Goal: Complete application form: Complete application form

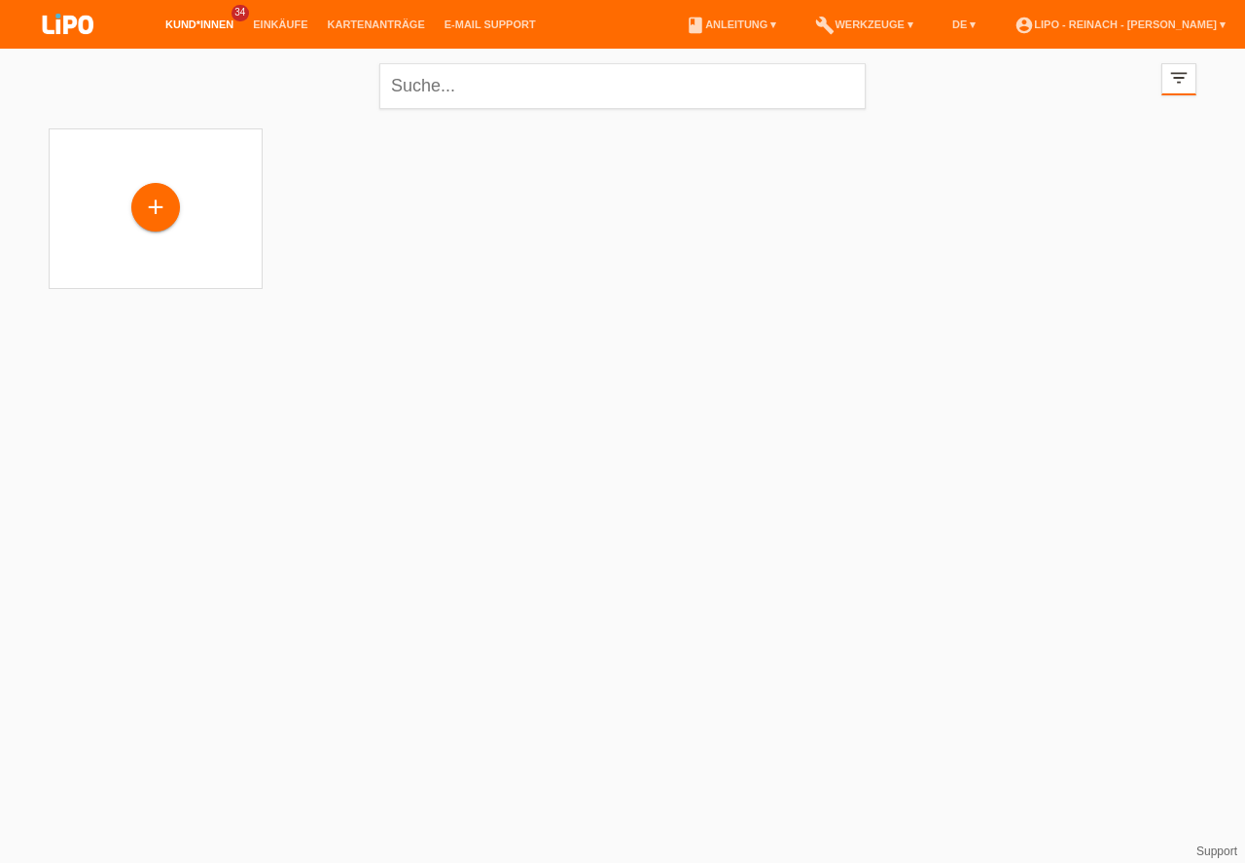
click at [804, 313] on html "Kund*innen 34 Einkäufe Kartenanträge E-Mail Support menu" at bounding box center [622, 156] width 1245 height 313
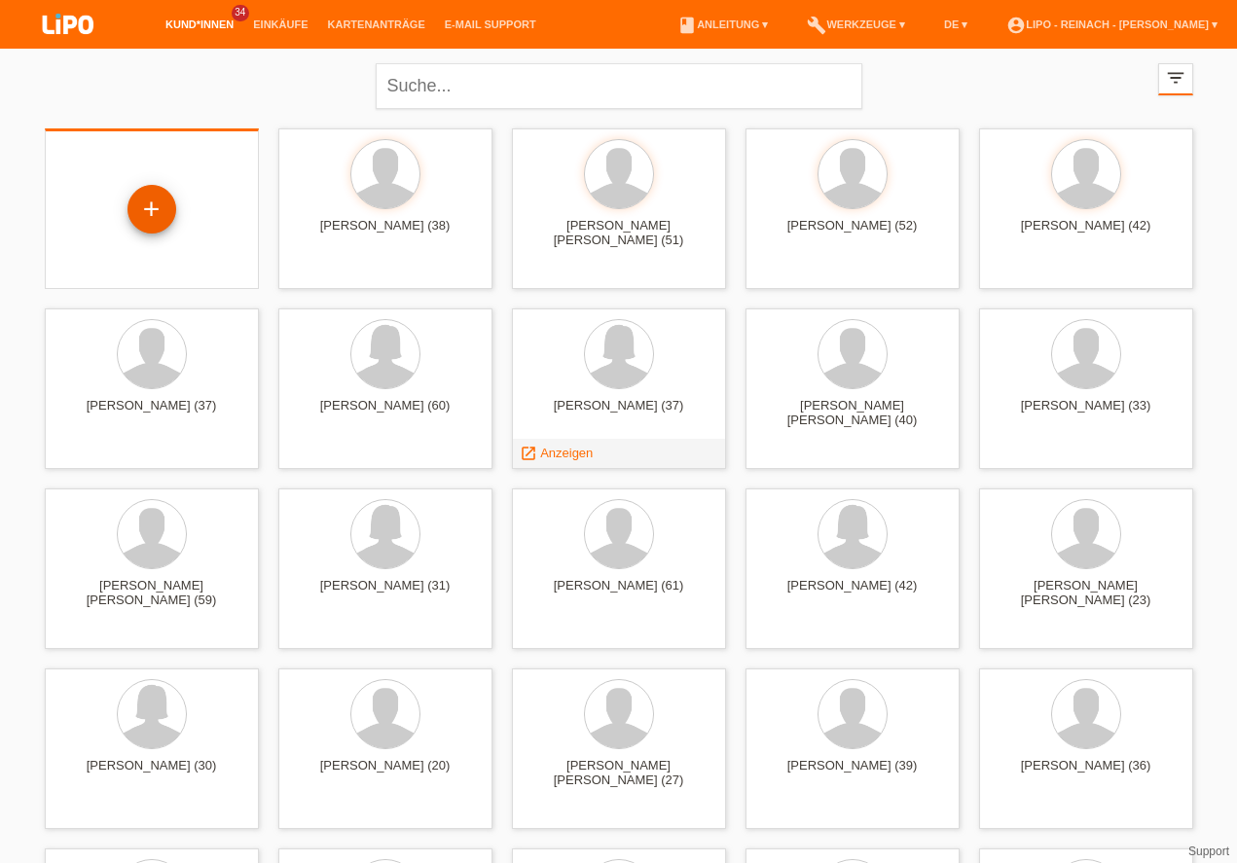
click at [149, 209] on div "+" at bounding box center [151, 209] width 47 height 33
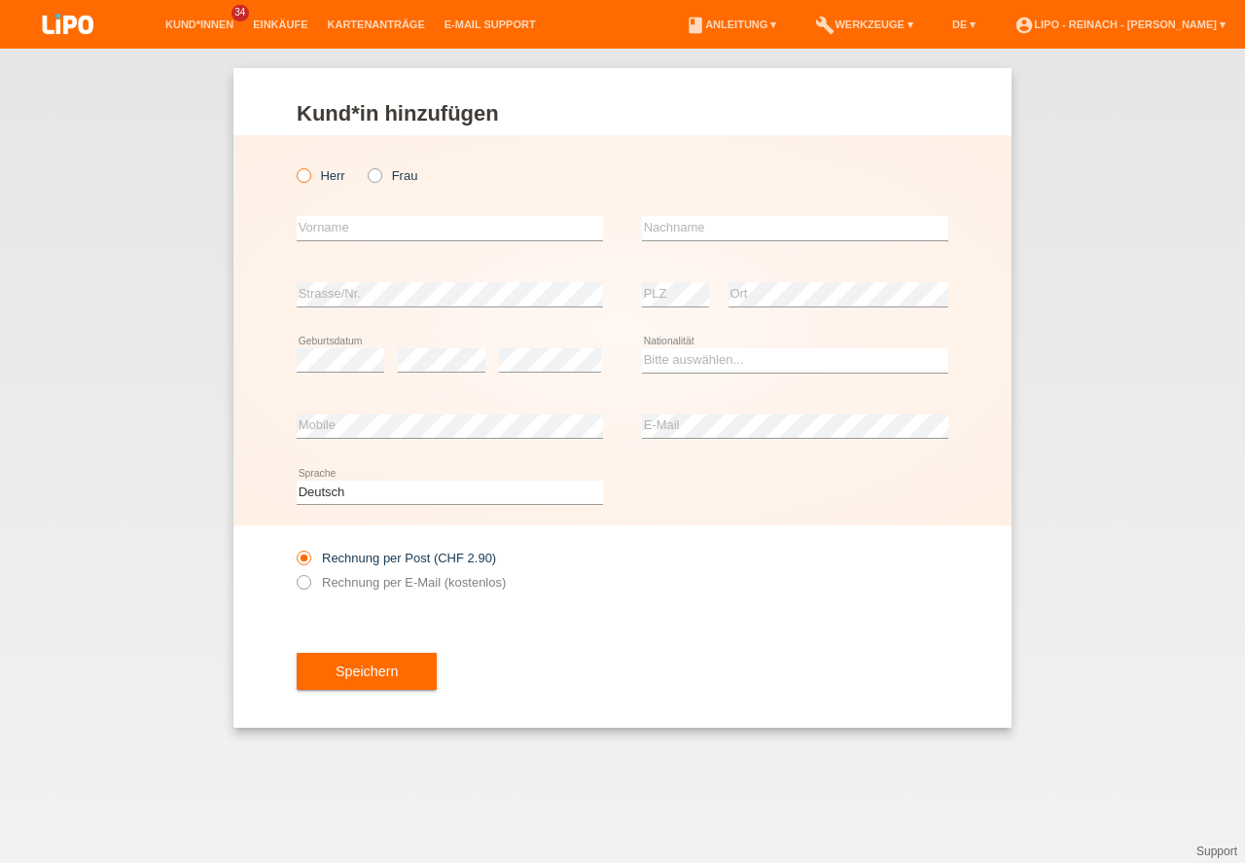
click at [311, 176] on label "Herr" at bounding box center [321, 175] width 49 height 15
click at [309, 176] on input "Herr" at bounding box center [303, 174] width 13 height 13
radio input "true"
click at [338, 234] on input "text" at bounding box center [450, 228] width 306 height 24
type input "Avdyl"
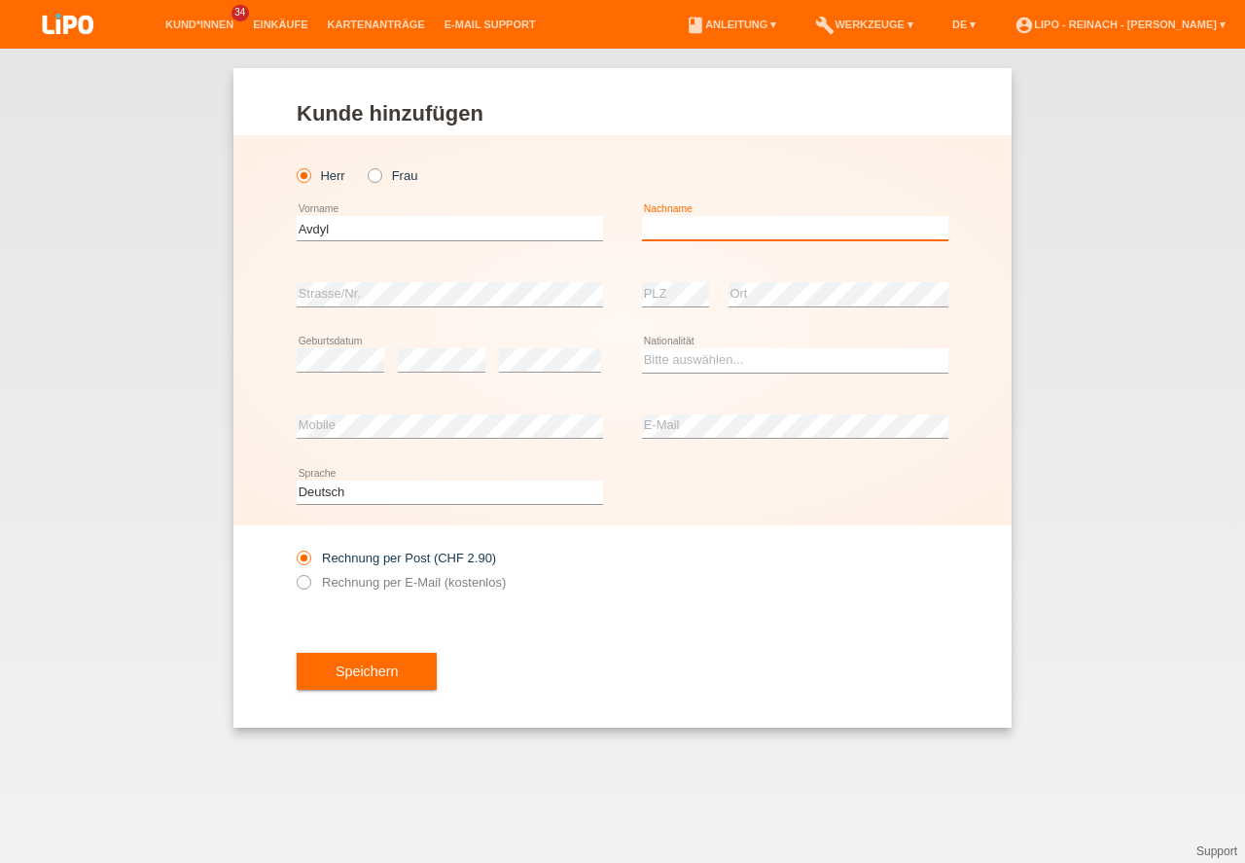
click at [776, 217] on input "text" at bounding box center [795, 228] width 306 height 24
type input "Selimaj"
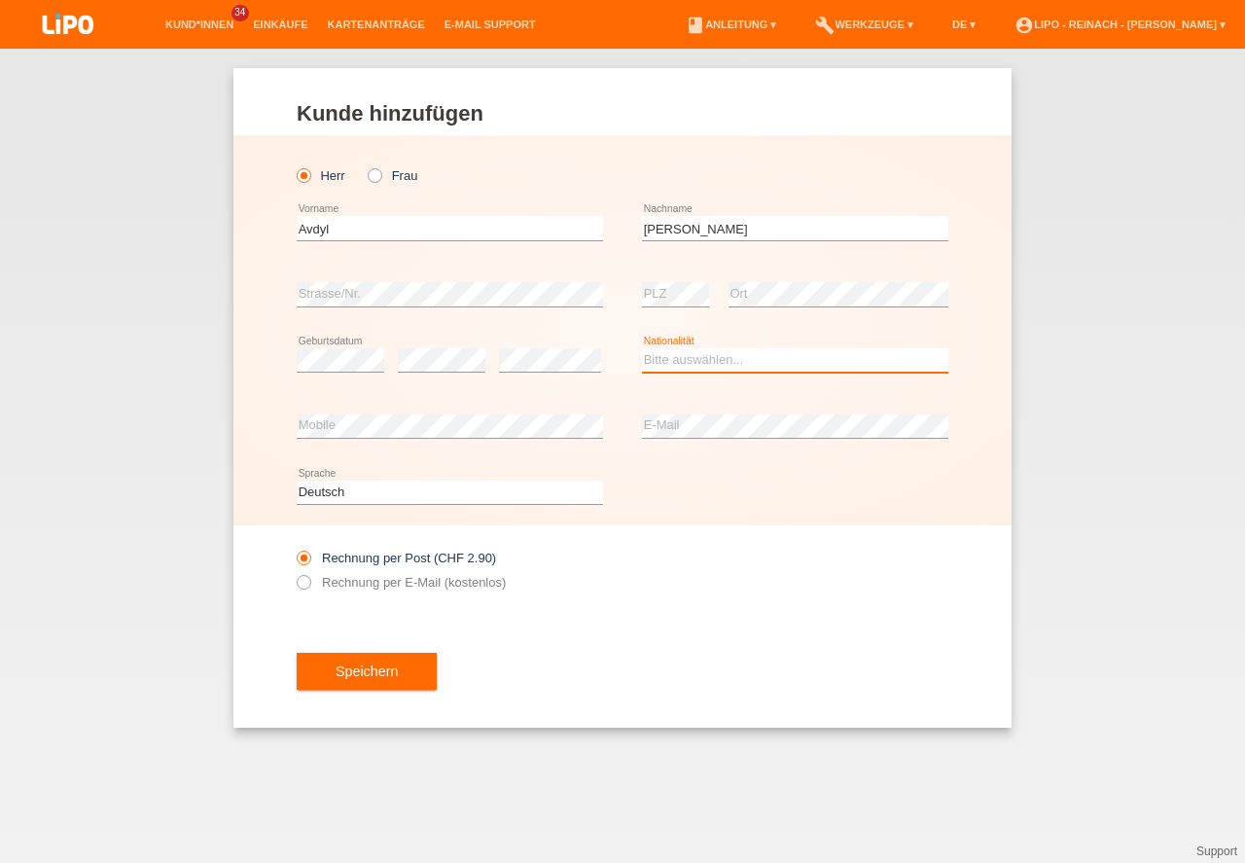
click at [676, 354] on select "Bitte auswählen... Schweiz Deutschland Liechtenstein Österreich ------------ Af…" at bounding box center [795, 359] width 306 height 23
select select "XK"
click at [0, 0] on option "Kosovo" at bounding box center [0, 0] width 0 height 0
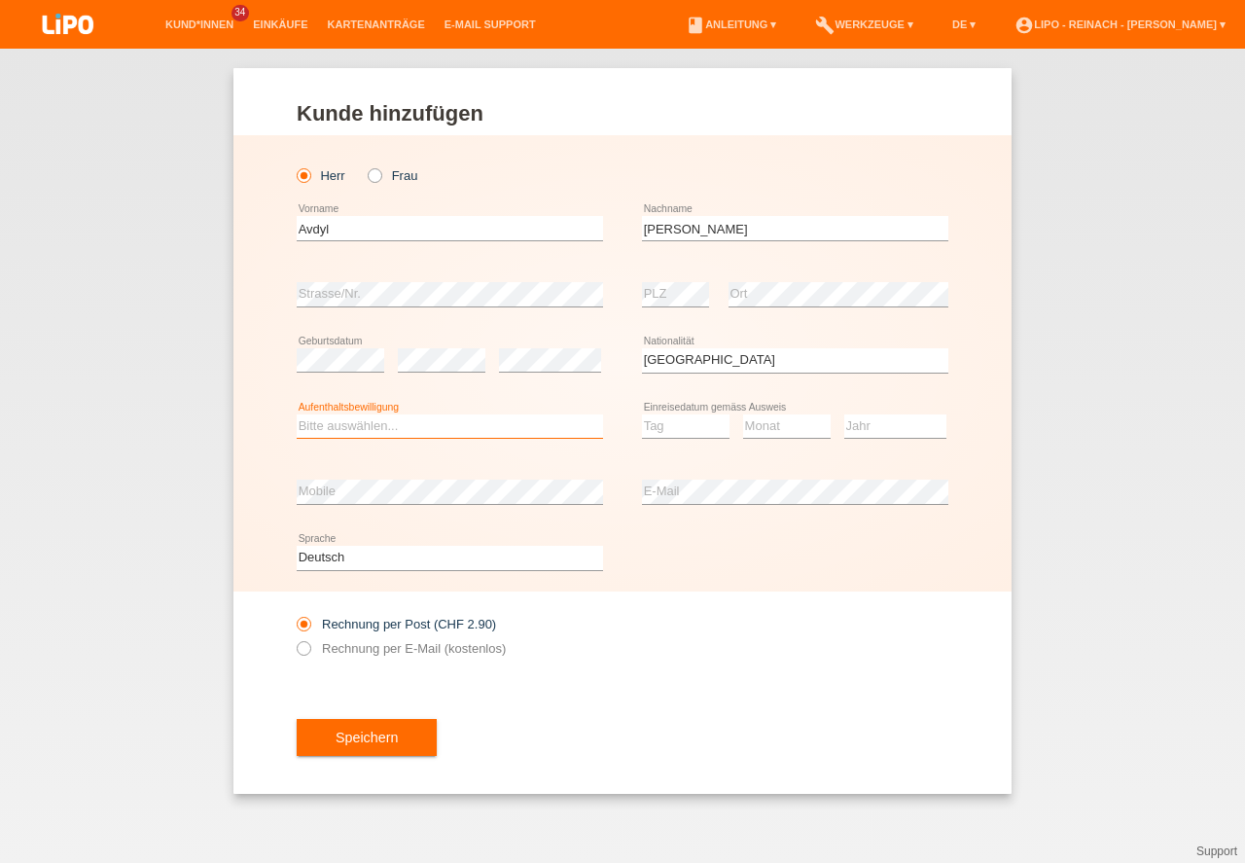
click at [365, 429] on select "Bitte auswählen... C B B - Flüchtlingsstatus Andere" at bounding box center [450, 426] width 306 height 23
select select "C"
click at [0, 0] on option "C" at bounding box center [0, 0] width 0 height 0
click at [681, 424] on select "Tag 01 02 03 04 05 06 07 08 09 10 11" at bounding box center [686, 426] width 88 height 23
select select "03"
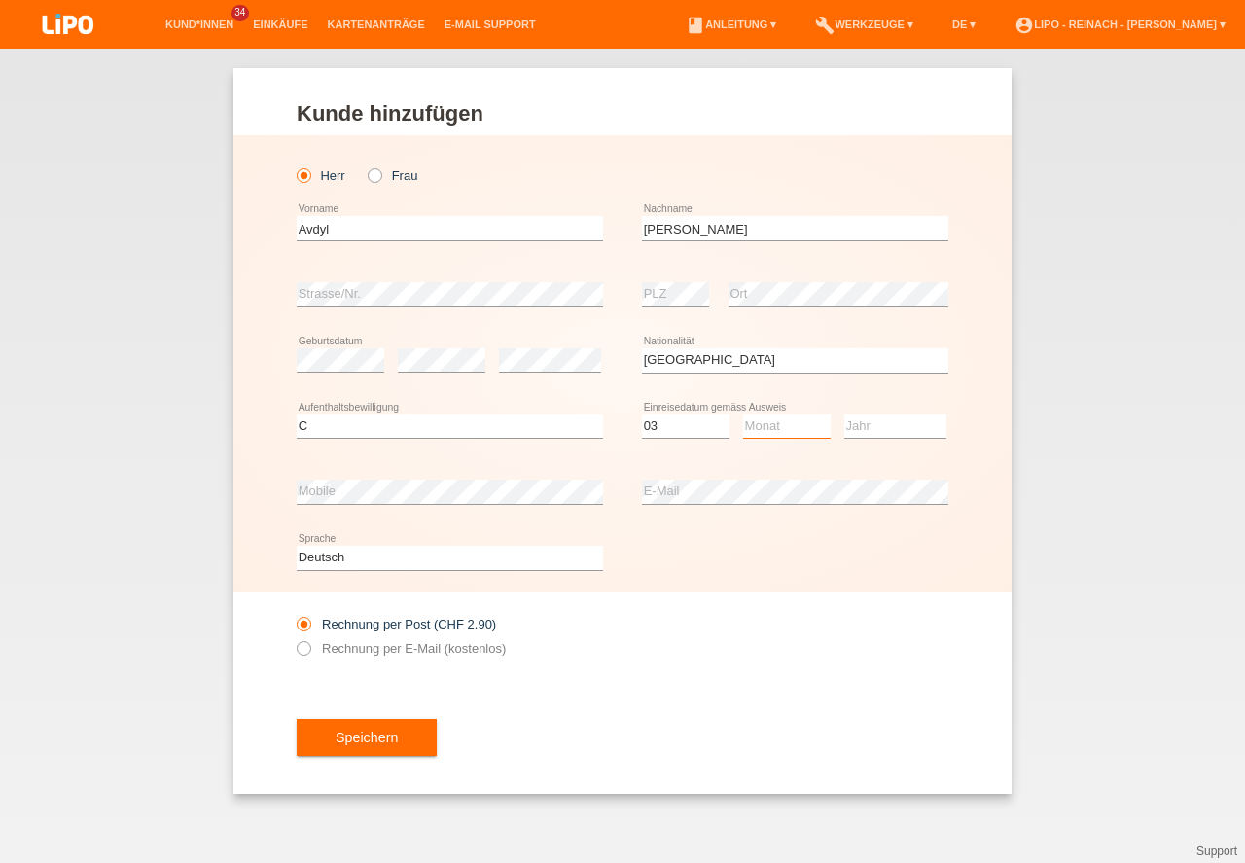
click at [786, 421] on select "Monat 01 02 03 04 05 06 07 08 09 10 11" at bounding box center [787, 426] width 88 height 23
select select "02"
click at [0, 0] on option "02" at bounding box center [0, 0] width 0 height 0
click at [886, 424] on select "Jahr 2025 2024 2023 2022 2021 2020 2019 2018 2017 2016 2015 2014 2013 2012 2011…" at bounding box center [896, 426] width 102 height 23
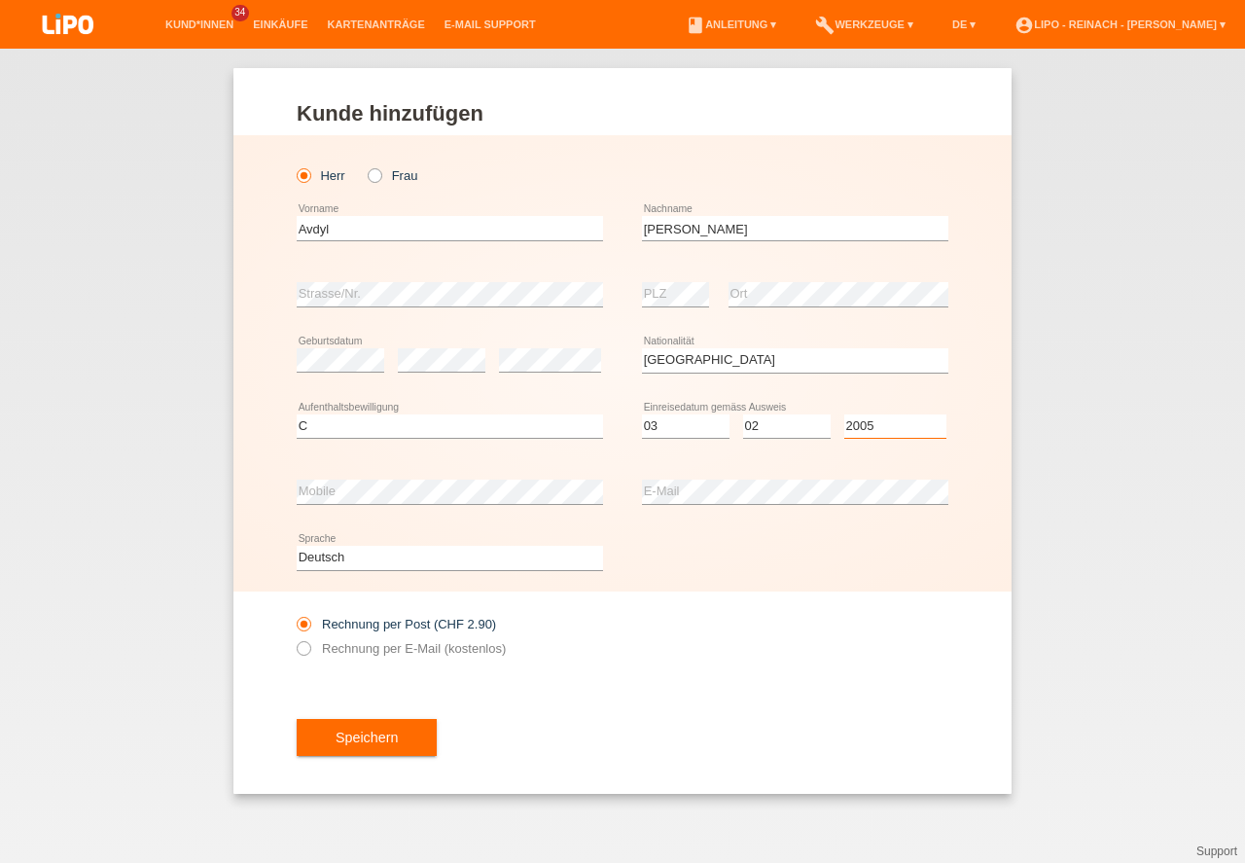
select select "2005"
click at [685, 719] on div "Speichern" at bounding box center [623, 737] width 652 height 113
click at [375, 741] on button "Speichern" at bounding box center [367, 737] width 140 height 37
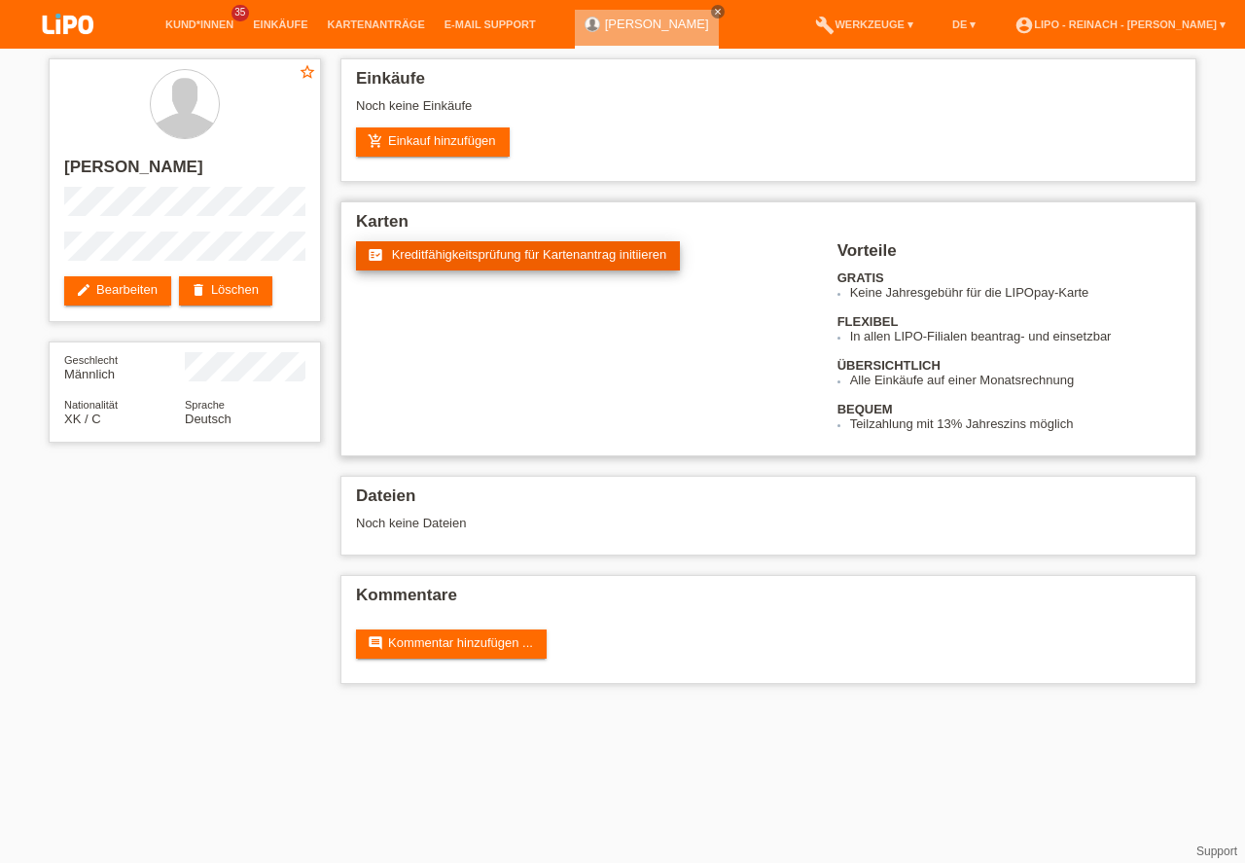
click at [497, 248] on span "Kreditfähigkeitsprüfung für Kartenantrag initiieren" at bounding box center [529, 254] width 275 height 15
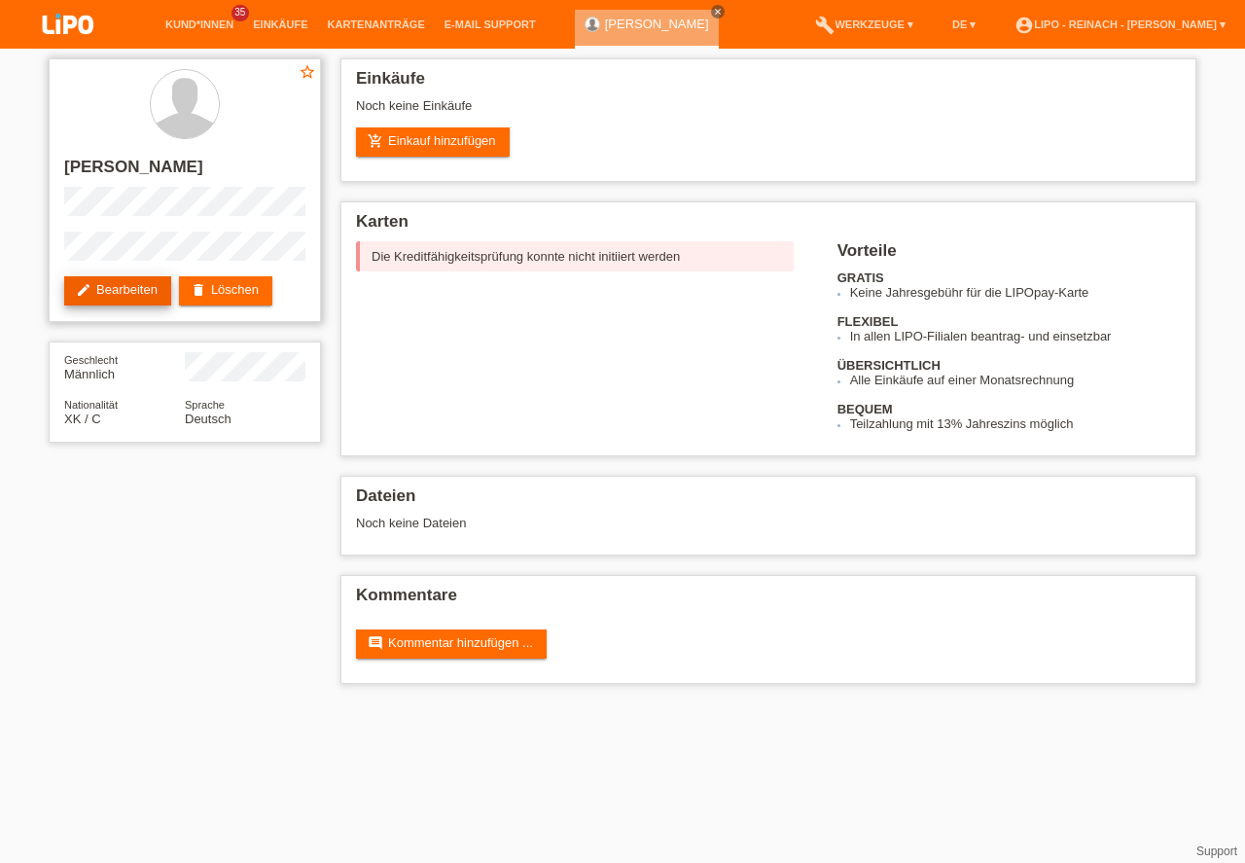
click at [110, 293] on link "edit Bearbeiten" at bounding box center [117, 290] width 107 height 29
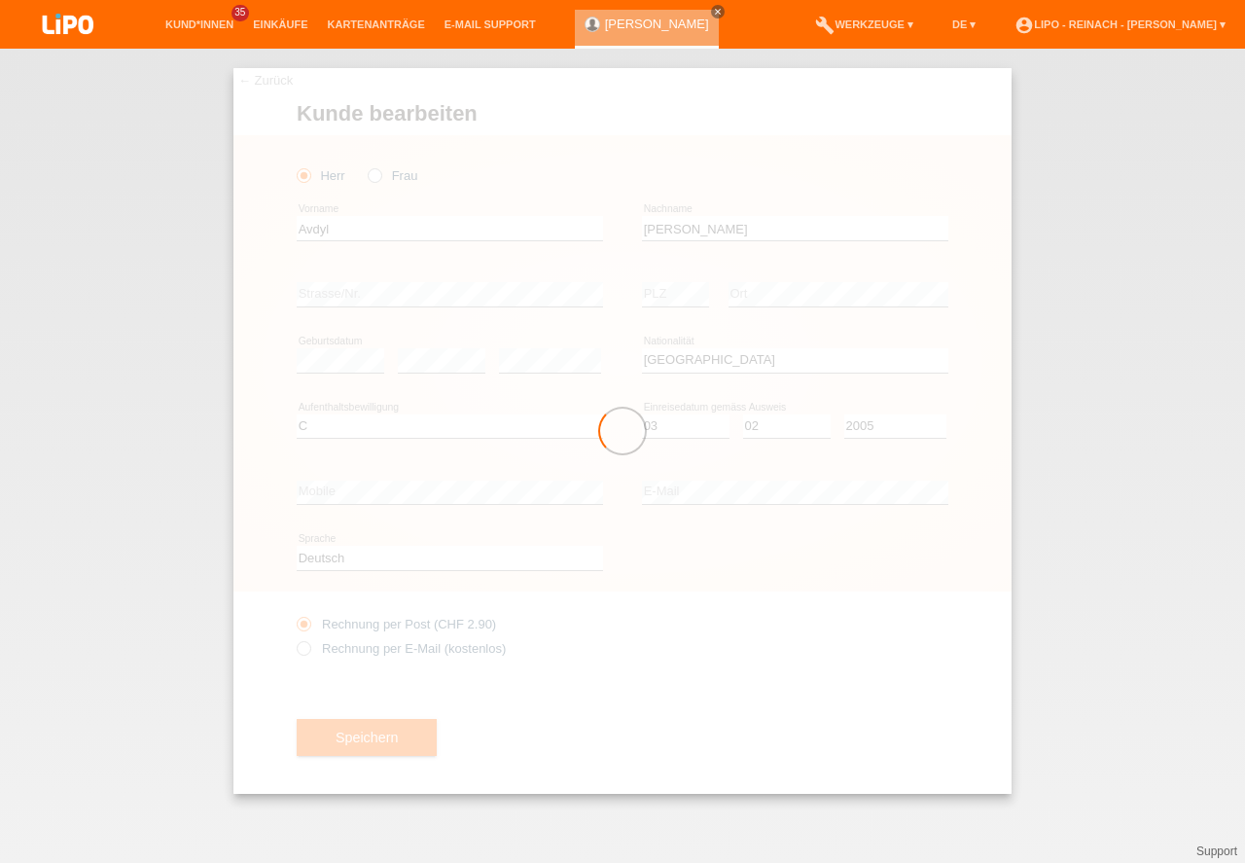
select select "XK"
select select "C"
select select "03"
select select "02"
select select "2005"
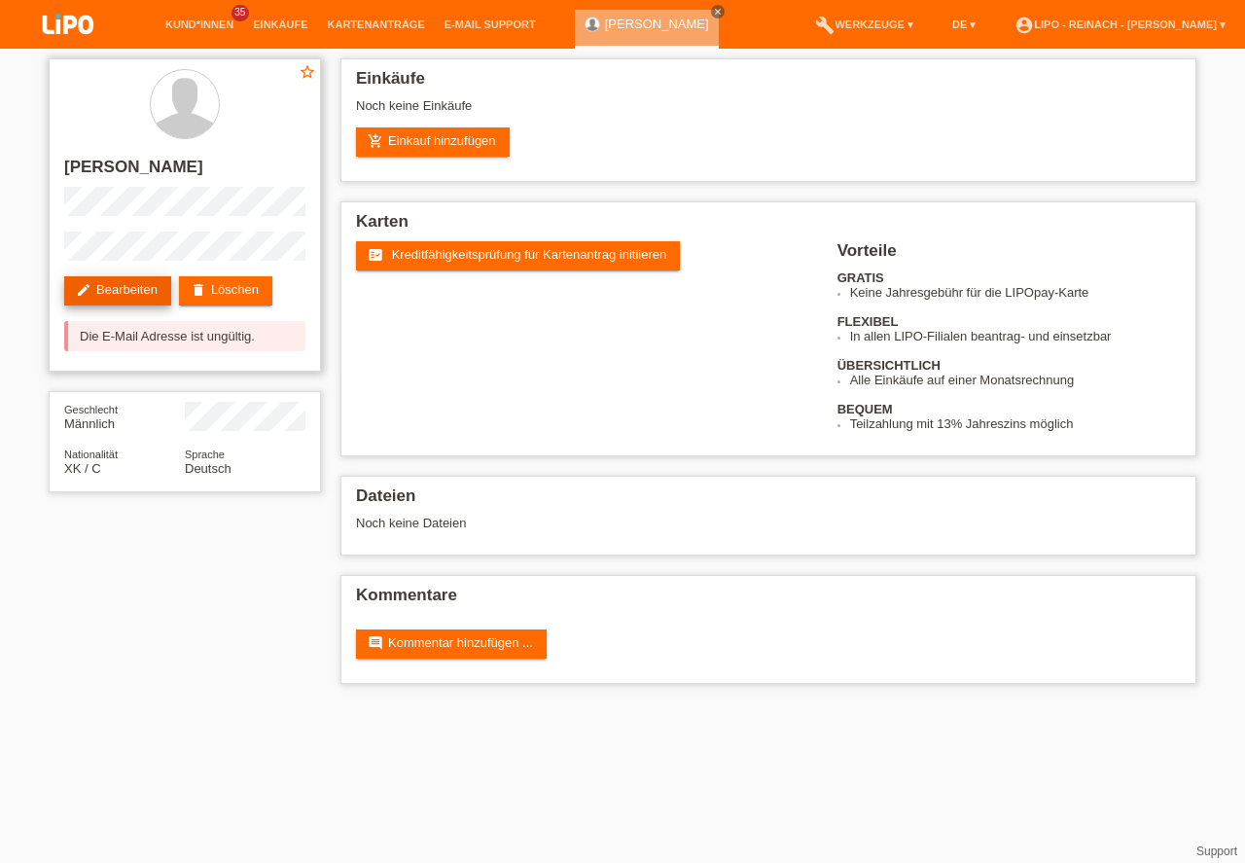
click at [114, 280] on link "edit Bearbeiten" at bounding box center [117, 290] width 107 height 29
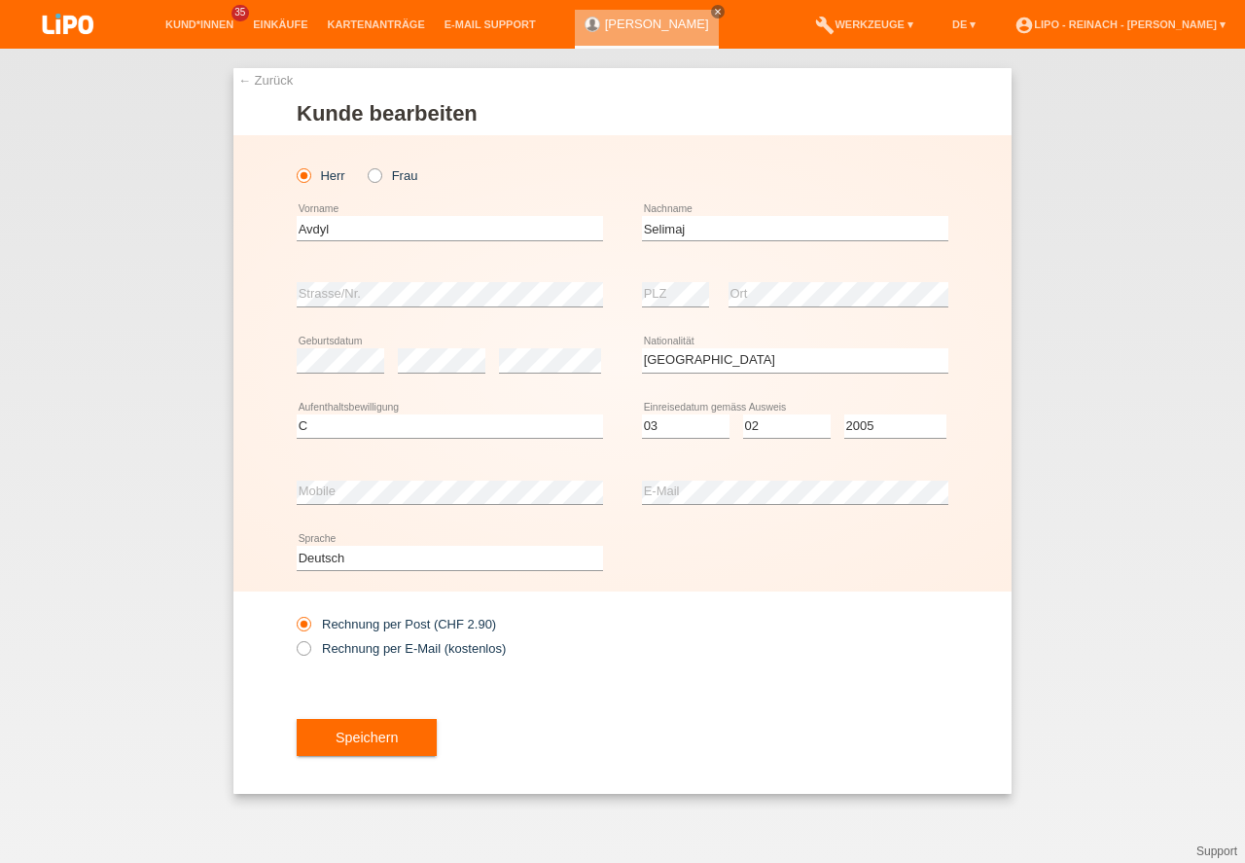
select select "XK"
select select "C"
select select "03"
select select "02"
select select "2005"
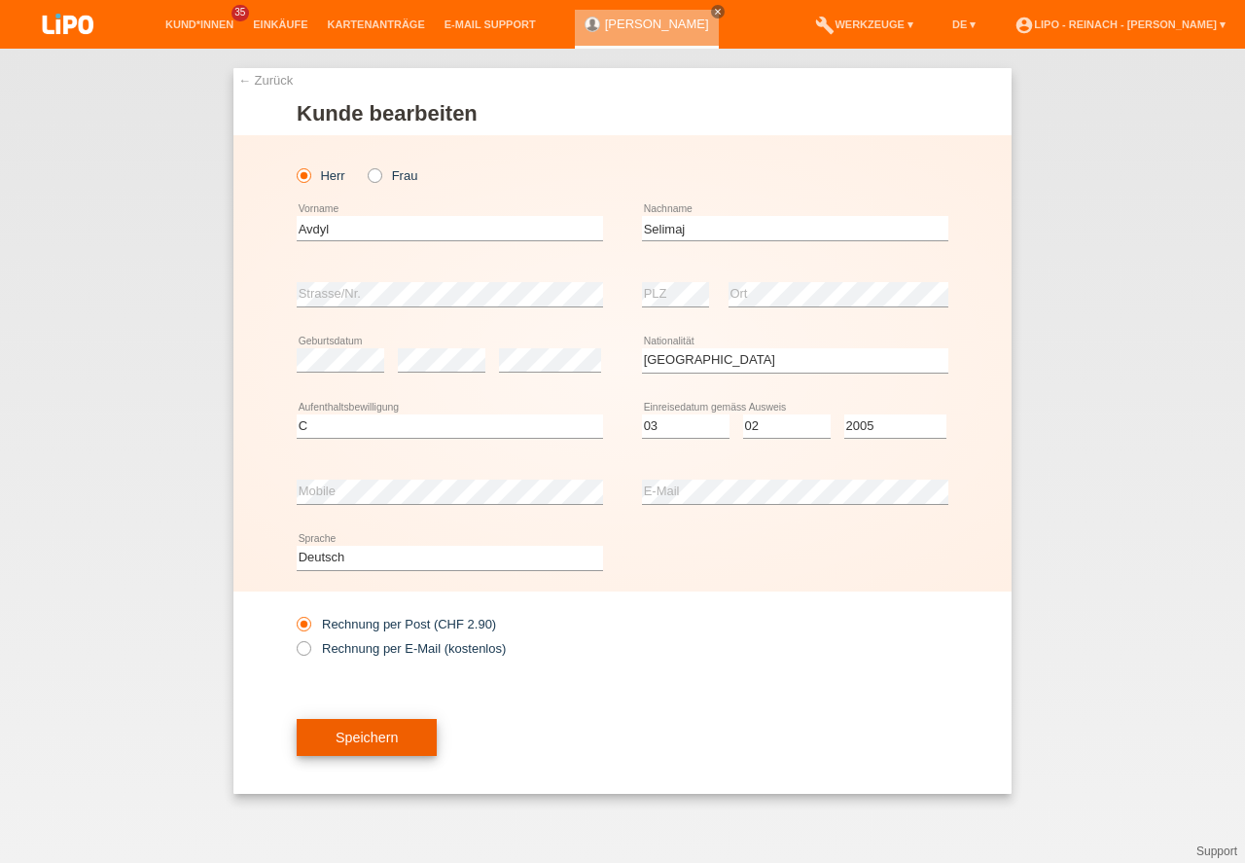
click at [401, 751] on button "Speichern" at bounding box center [367, 737] width 140 height 37
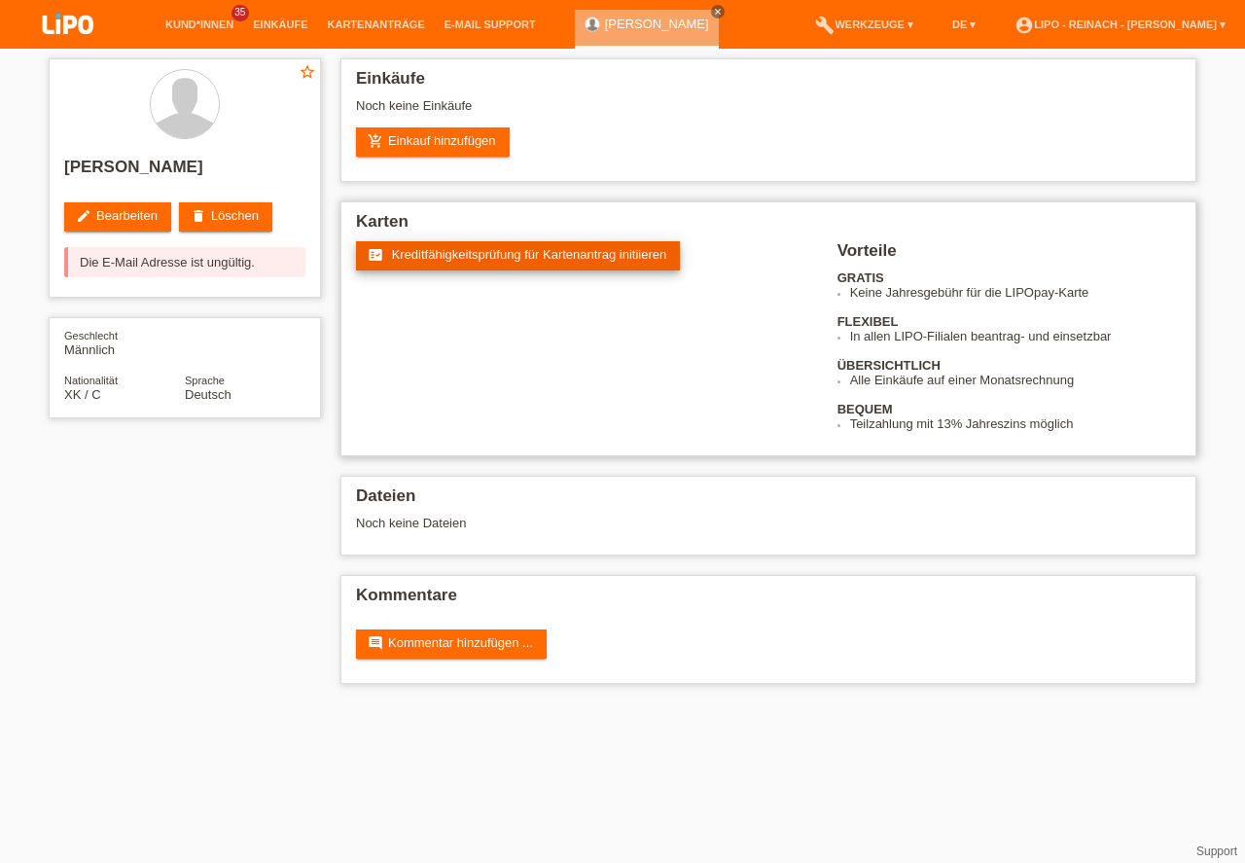
click at [477, 249] on span "Kreditfähigkeitsprüfung für Kartenantrag initiieren" at bounding box center [529, 254] width 275 height 15
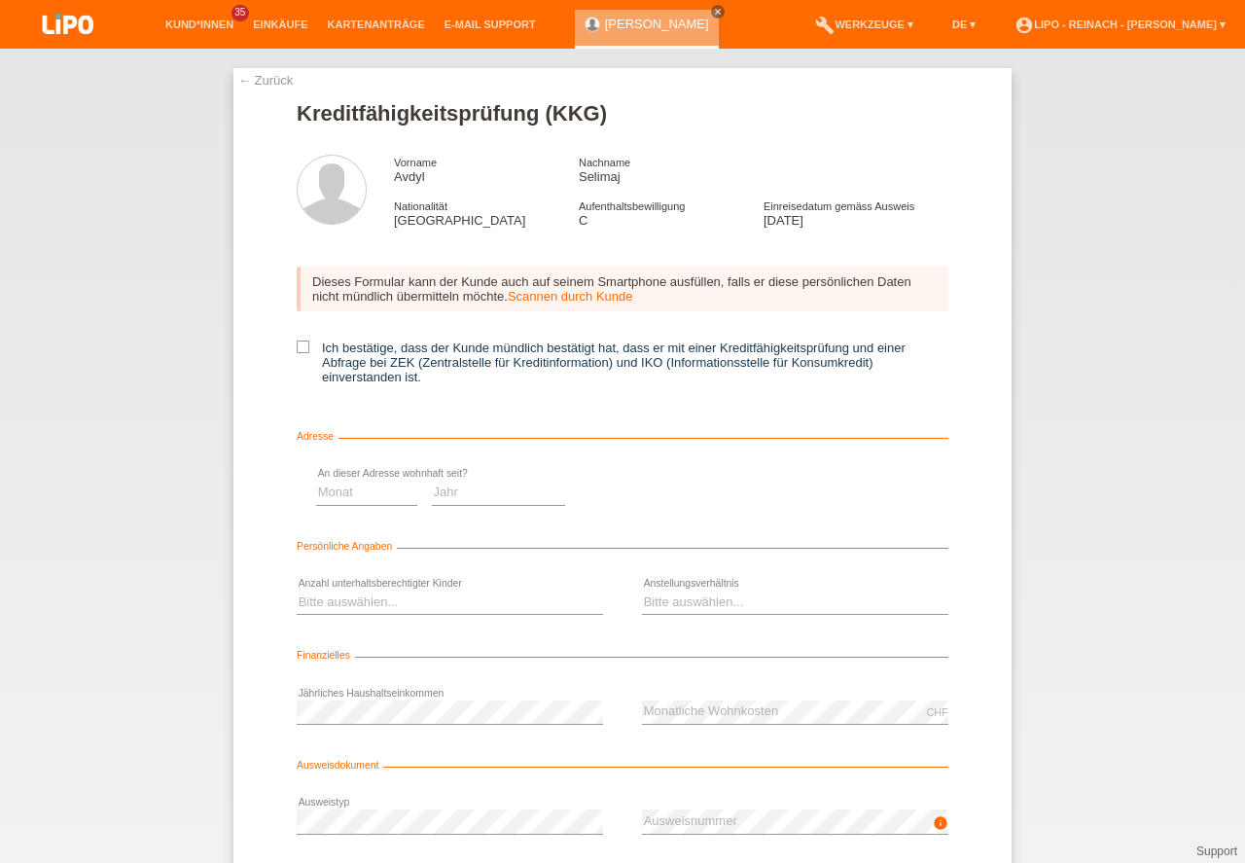
click at [304, 344] on icon at bounding box center [303, 347] width 13 height 13
click at [304, 344] on input "Ich bestätige, dass der Kunde mündlich bestätigt hat, dass er mit einer Kreditf…" at bounding box center [303, 347] width 13 height 13
checkbox input "true"
click at [663, 494] on select "Monat 01 02 03 04 05 06 07 08 09 10" at bounding box center [692, 492] width 101 height 23
select select "02"
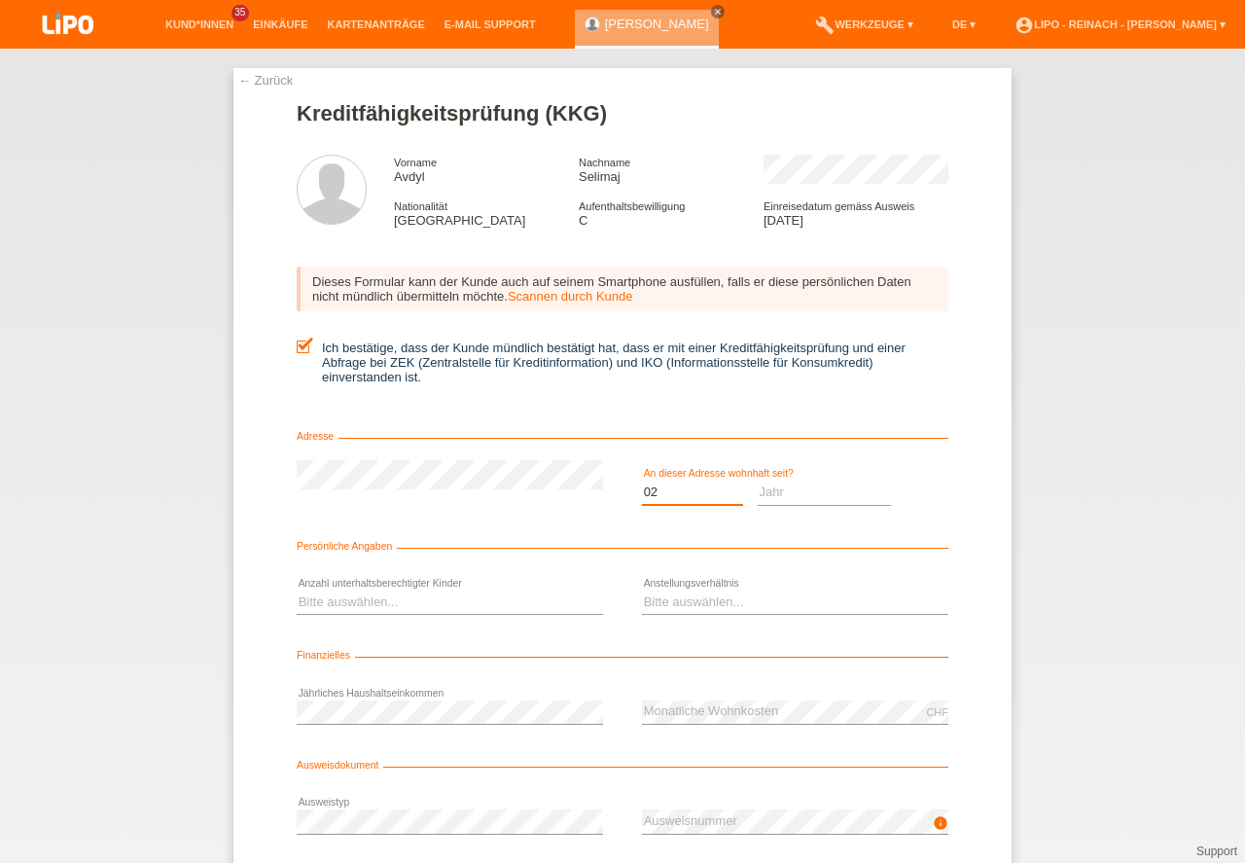
click at [0, 0] on option "02" at bounding box center [0, 0] width 0 height 0
click at [814, 503] on select "Jahr 2025 2024 2023 2022 2021 2020 2019 2018 2017 2016 2015 2014 2013 2012 2011…" at bounding box center [825, 492] width 134 height 23
select select "2020"
click at [359, 609] on select "Bitte auswählen... 0 1 2 3 4 5 6 7 8 9" at bounding box center [450, 602] width 306 height 23
select select "0"
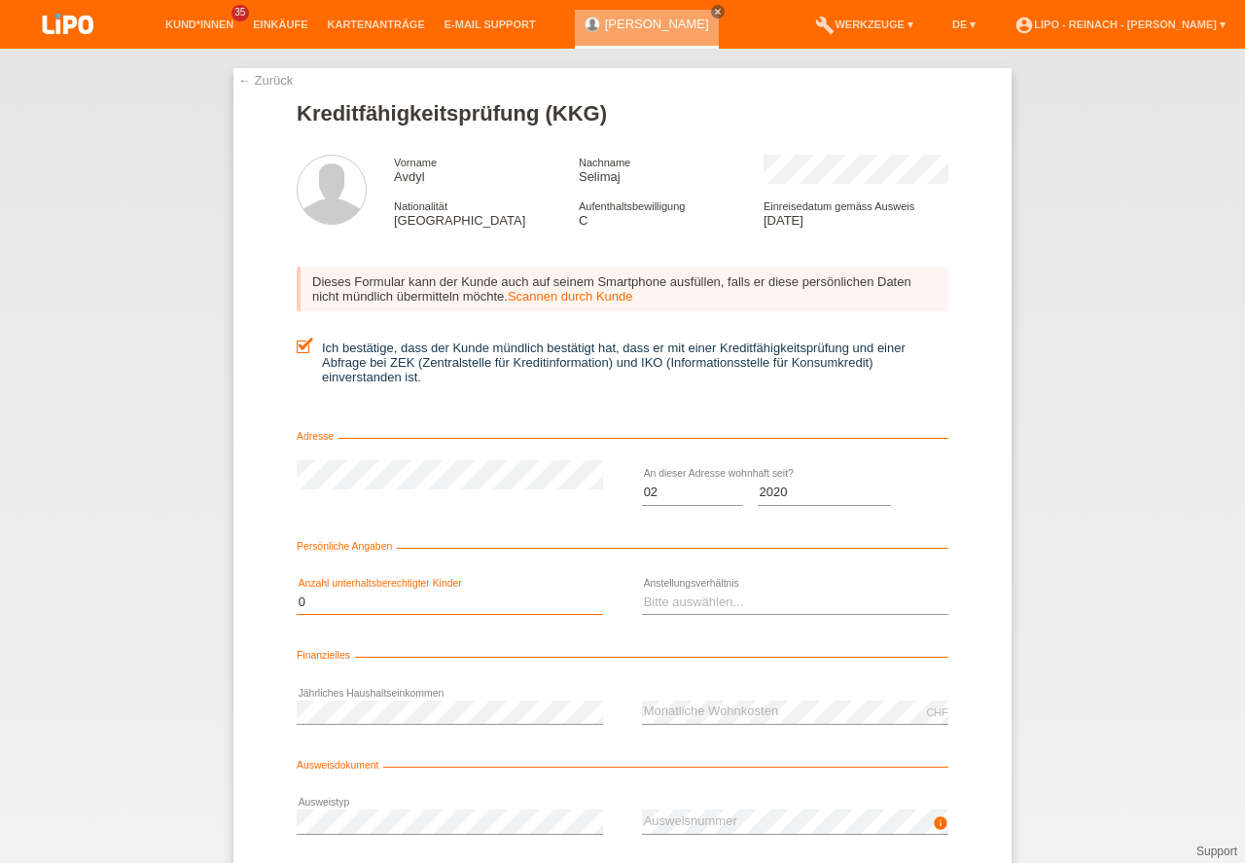
click at [0, 0] on option "0" at bounding box center [0, 0] width 0 height 0
click at [672, 593] on select "Bitte auswählen... Unbefristet Befristet Lehrling/Student Pensioniert Nicht arb…" at bounding box center [795, 602] width 306 height 23
select select "RETIRED"
click at [0, 0] on option "Pensioniert" at bounding box center [0, 0] width 0 height 0
click at [1164, 538] on div "← Zurück Kreditfähigkeitsprüfung (KKG) Vorname Avdyl Nachname Selimaj Nationali…" at bounding box center [622, 456] width 1245 height 814
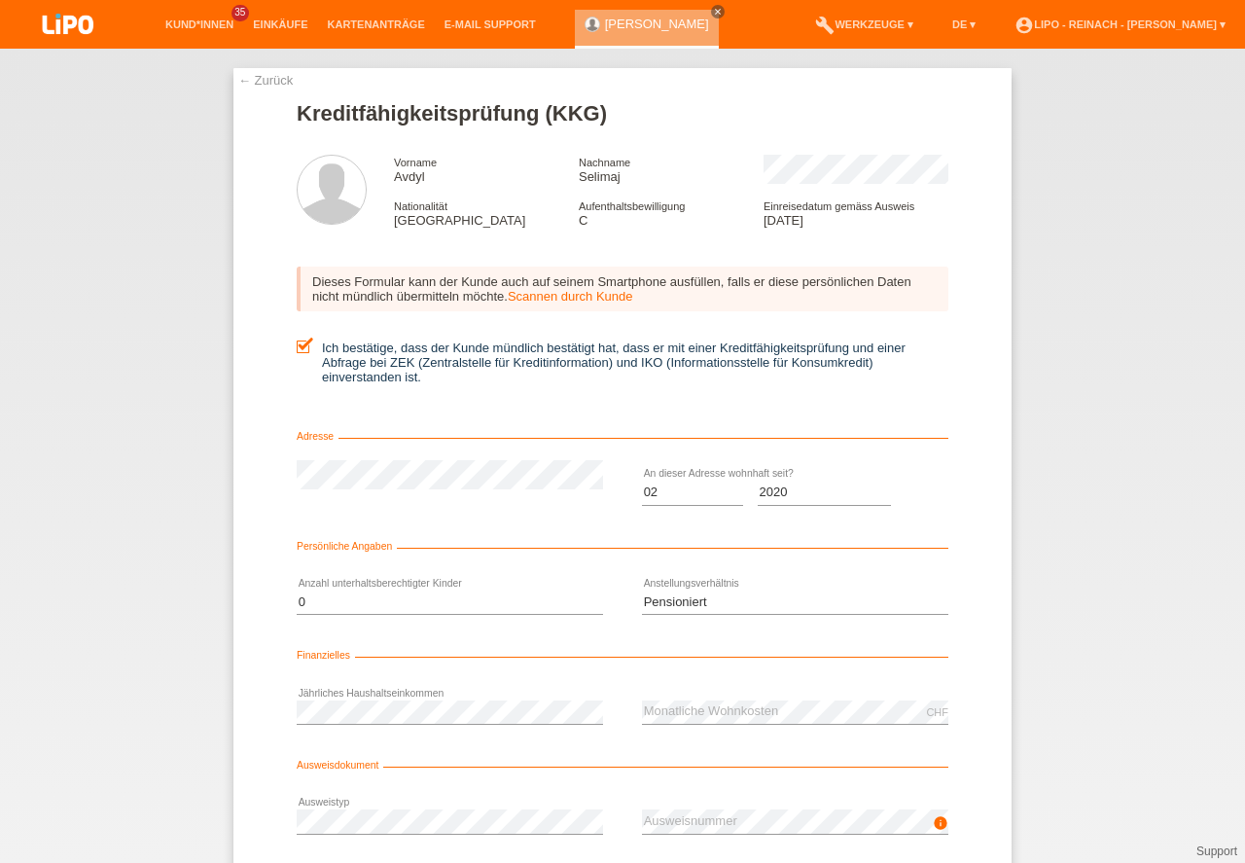
scroll to position [128, 0]
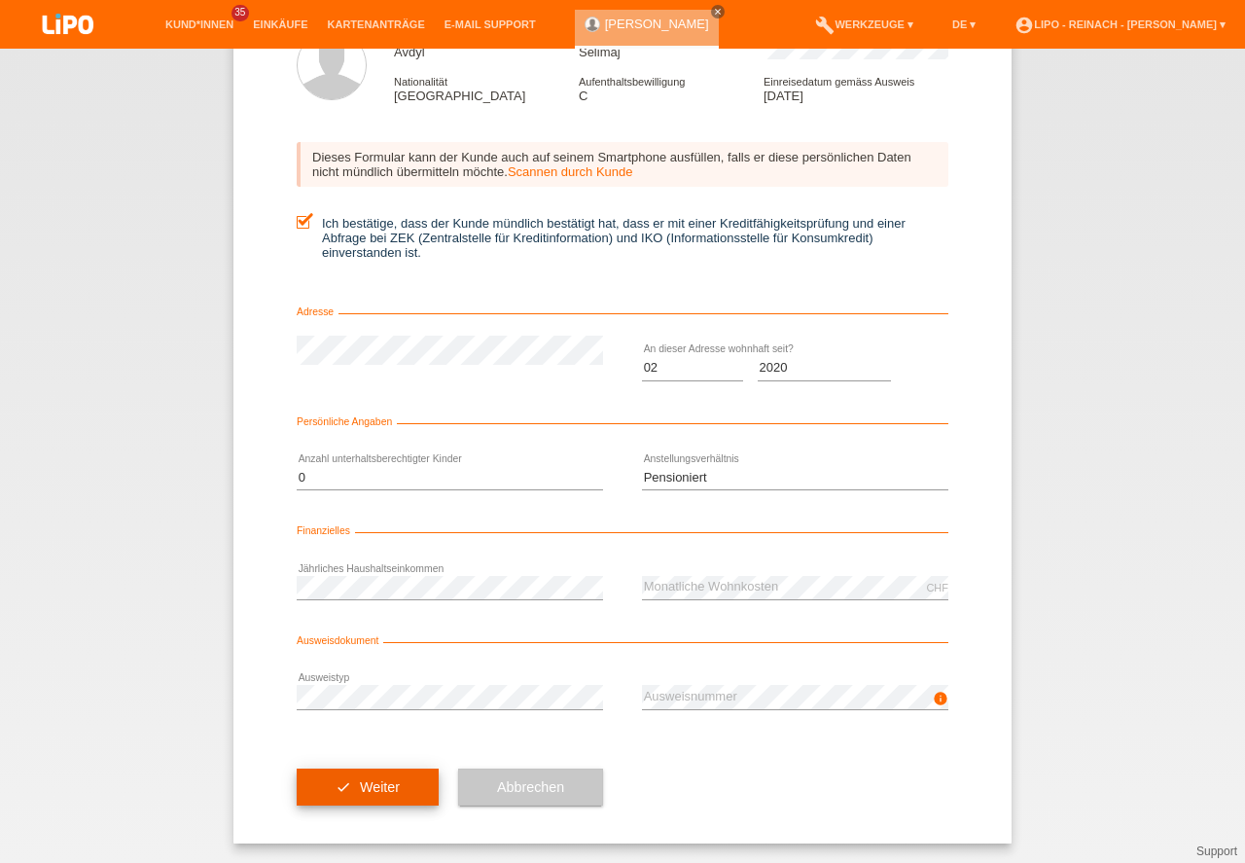
click at [356, 783] on button "check Weiter" at bounding box center [368, 787] width 142 height 37
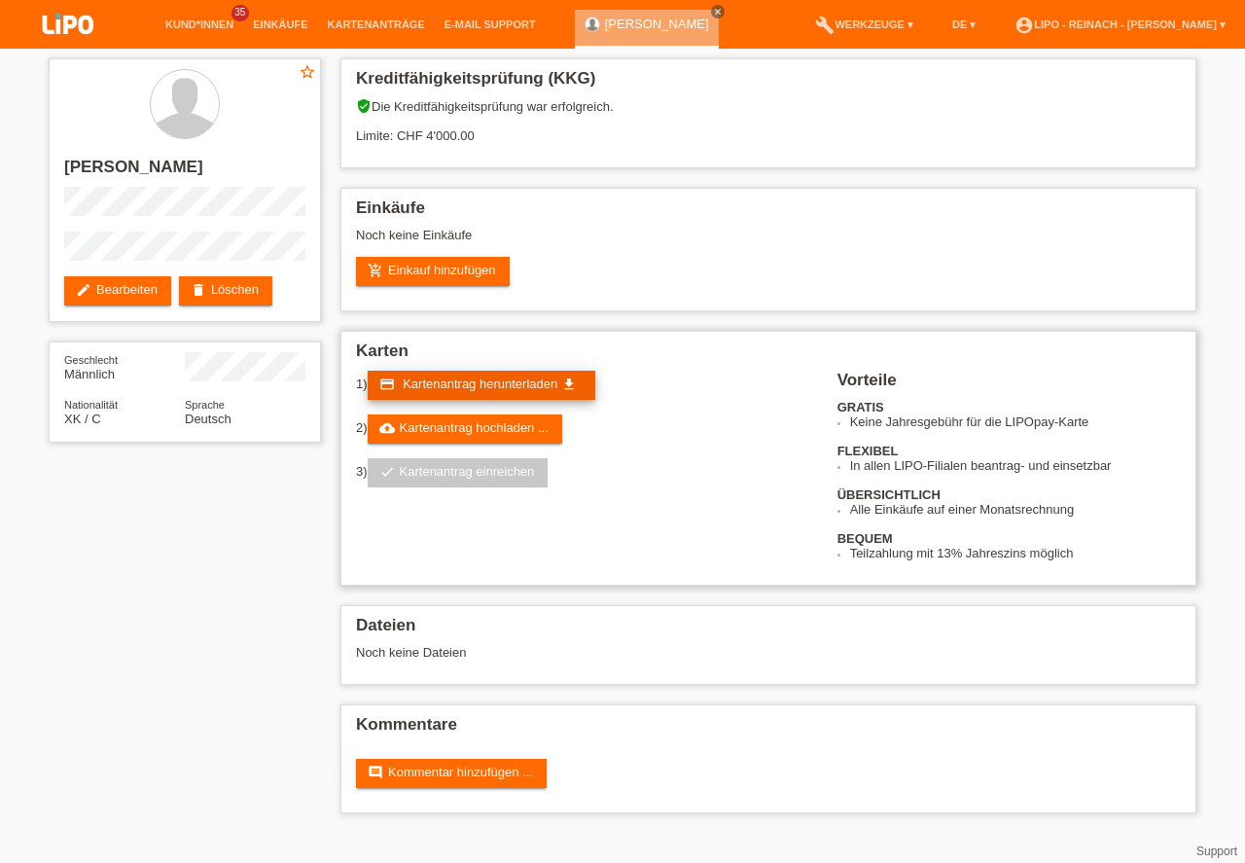
click at [442, 378] on span "Kartenantrag herunterladen" at bounding box center [480, 384] width 155 height 15
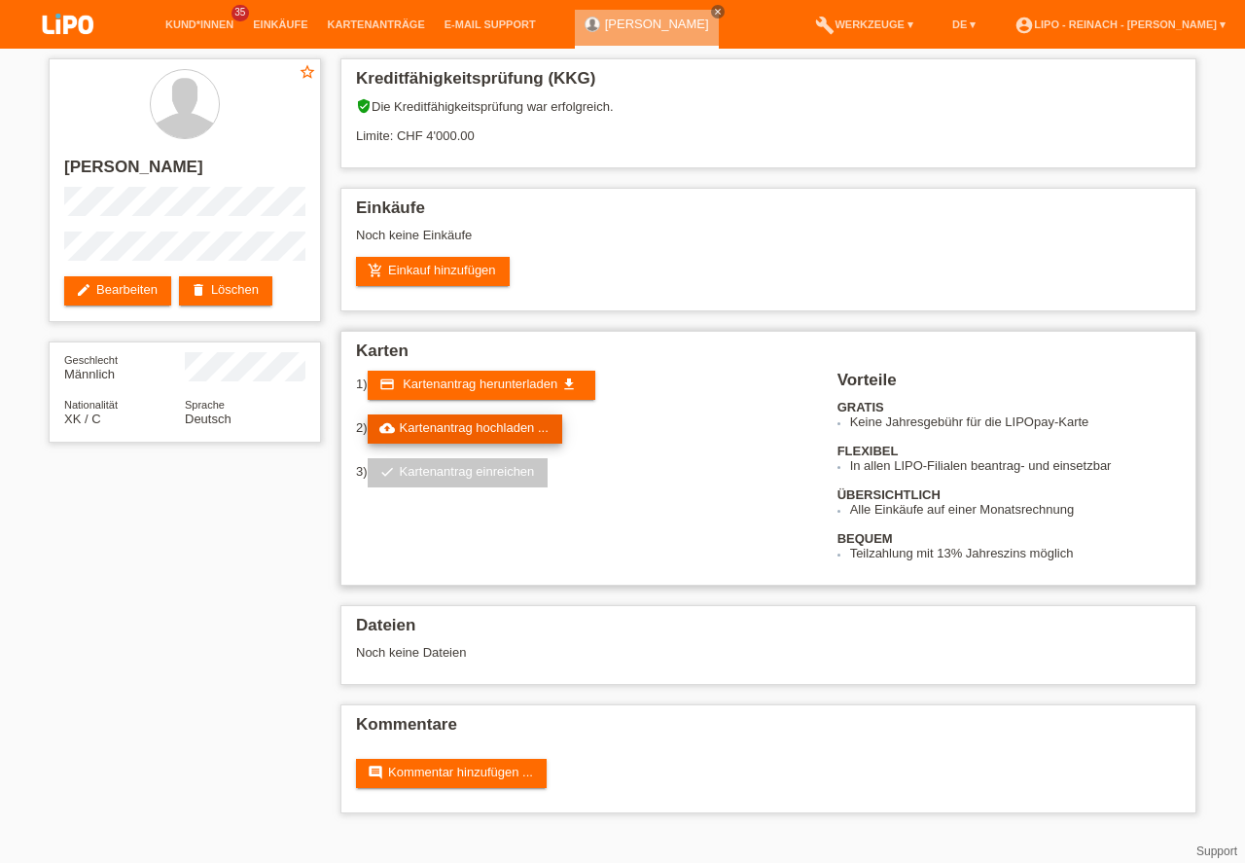
click at [484, 426] on link "cloud_upload Kartenantrag hochladen ..." at bounding box center [465, 429] width 195 height 29
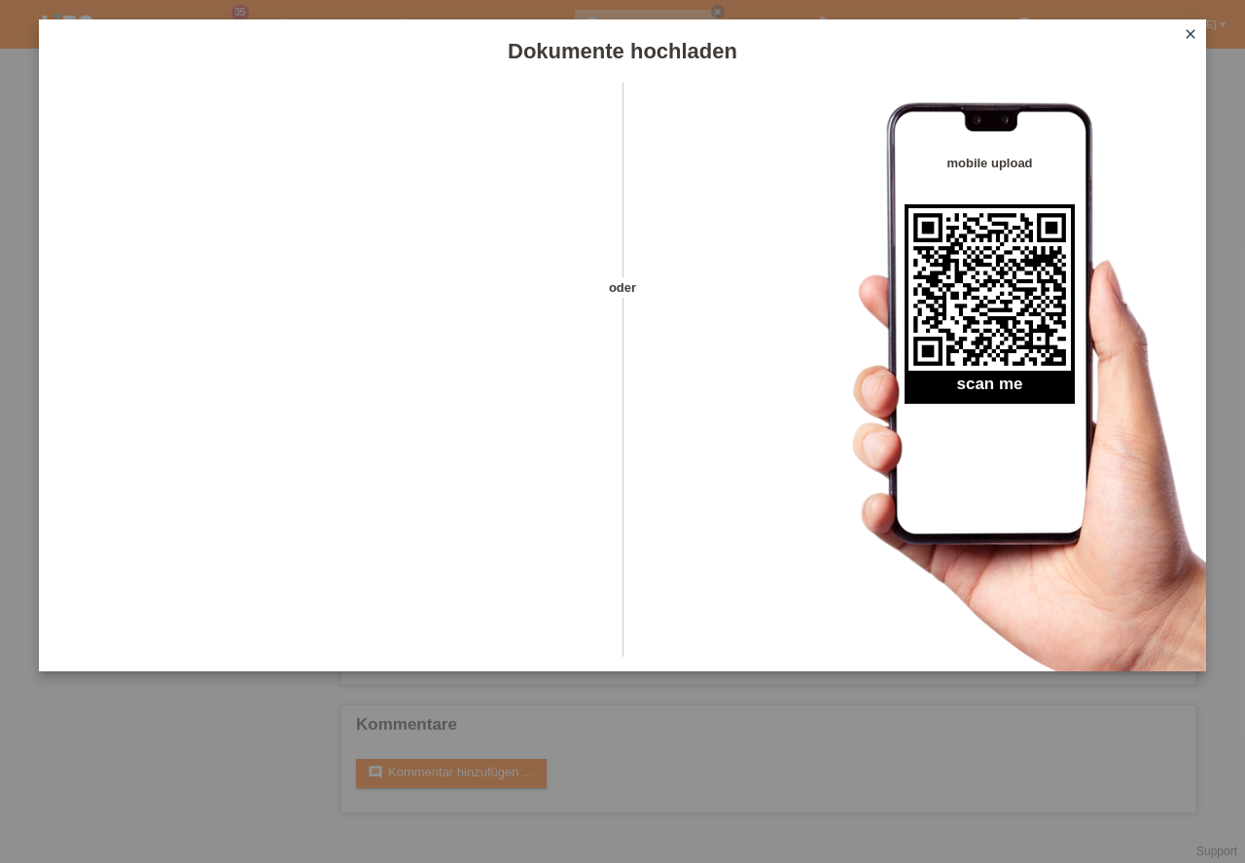
click at [1195, 30] on icon "close" at bounding box center [1191, 34] width 16 height 16
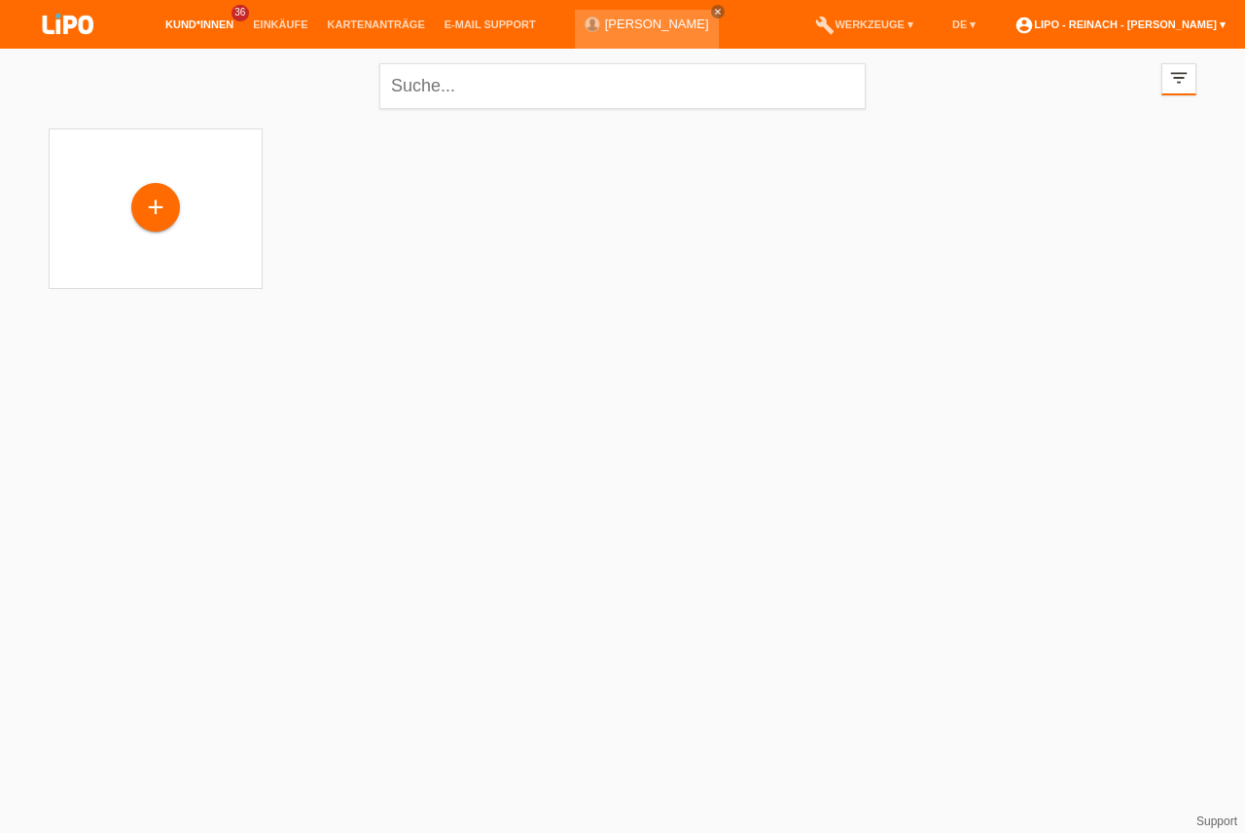
click at [1223, 24] on link "account_circle LIPO - Reinach - [PERSON_NAME] ▾" at bounding box center [1120, 24] width 231 height 12
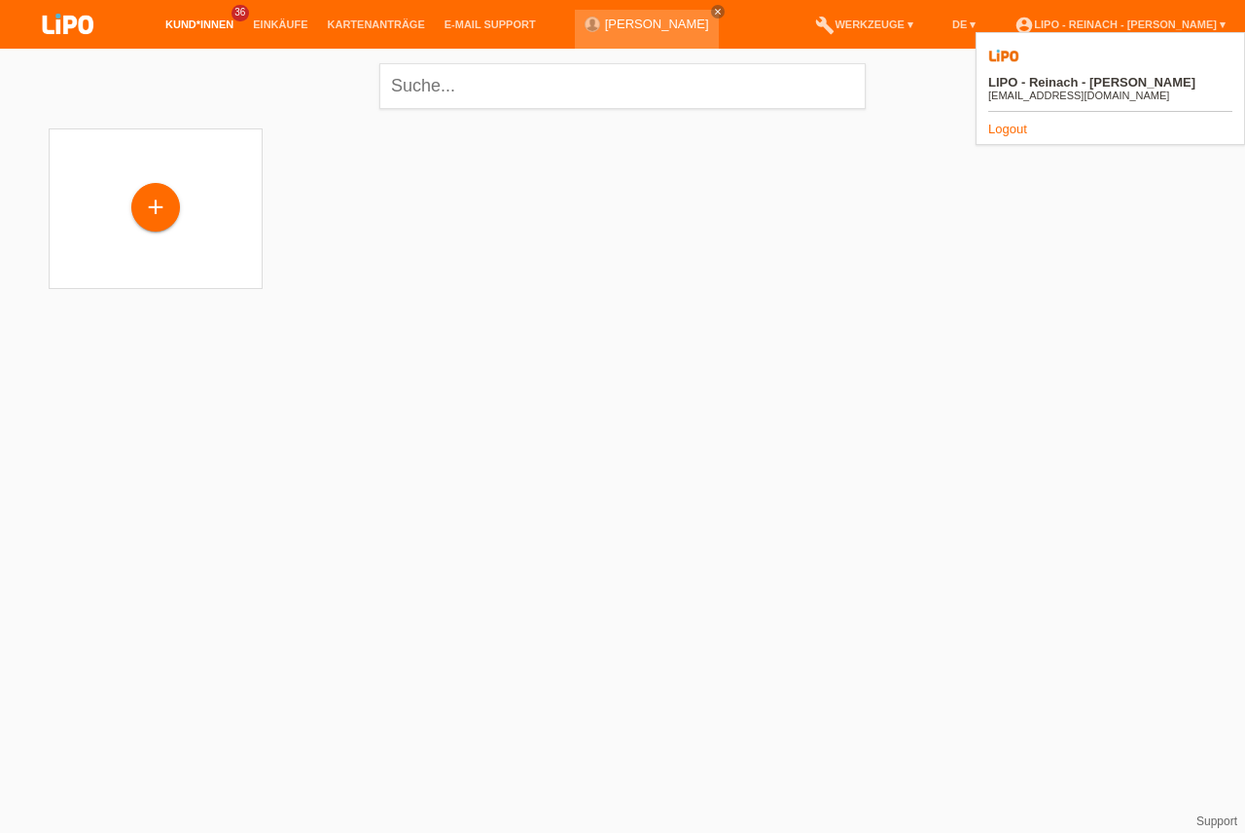
click at [1226, 22] on link "account_circle LIPO - Reinach - Thomas Bauer ▾" at bounding box center [1120, 24] width 231 height 12
click at [1226, 29] on link "account_circle LIPO - Reinach - Thomas Bauer ▾" at bounding box center [1120, 24] width 231 height 12
click at [194, 22] on link "Kund*innen" at bounding box center [200, 24] width 88 height 12
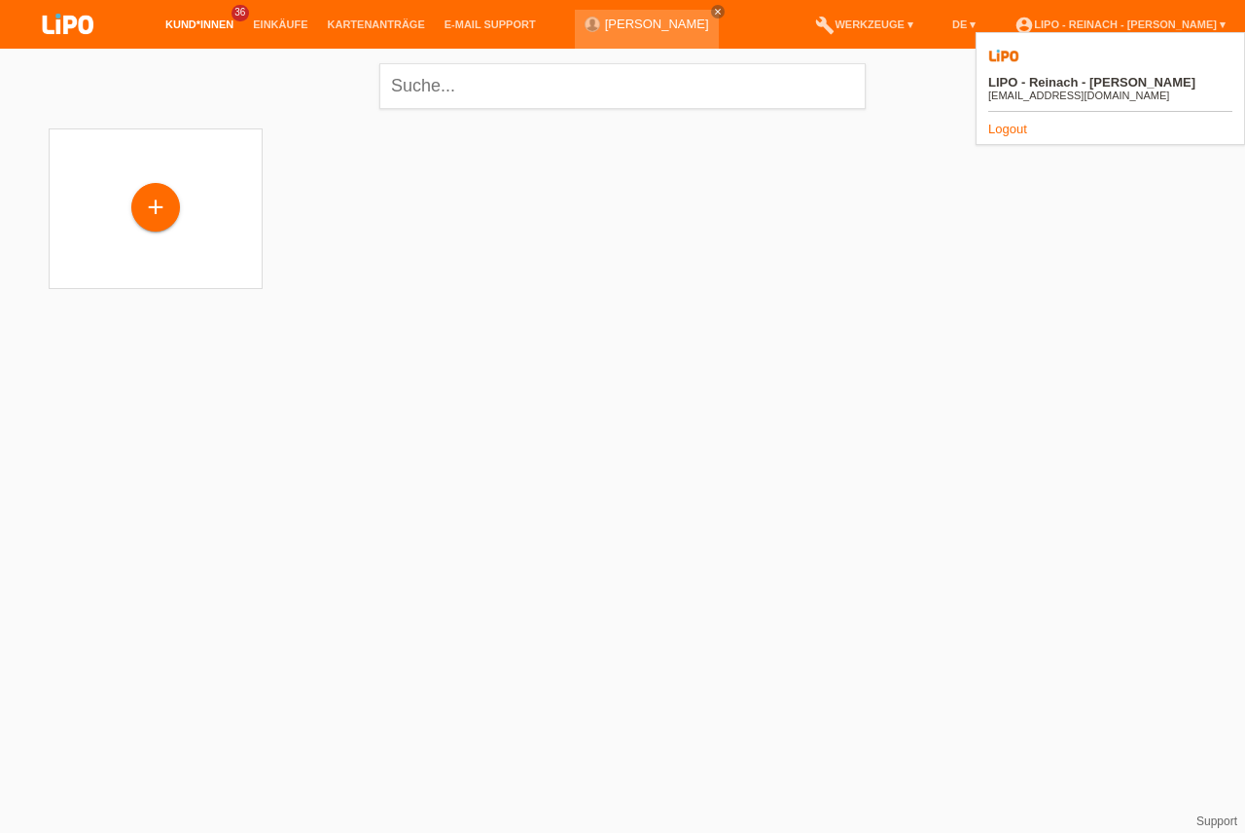
click at [194, 22] on link "Kund*innen" at bounding box center [200, 24] width 88 height 12
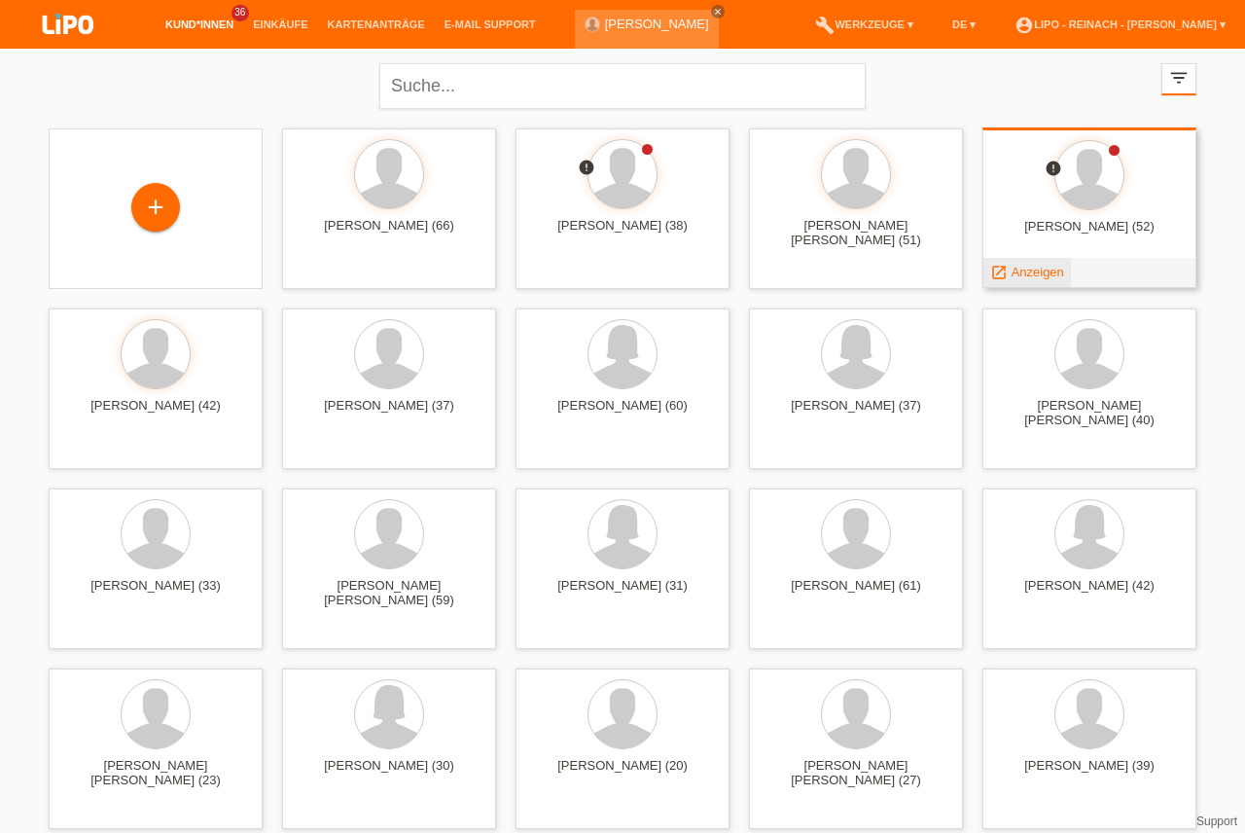
click at [1026, 272] on span "Anzeigen" at bounding box center [1038, 272] width 53 height 15
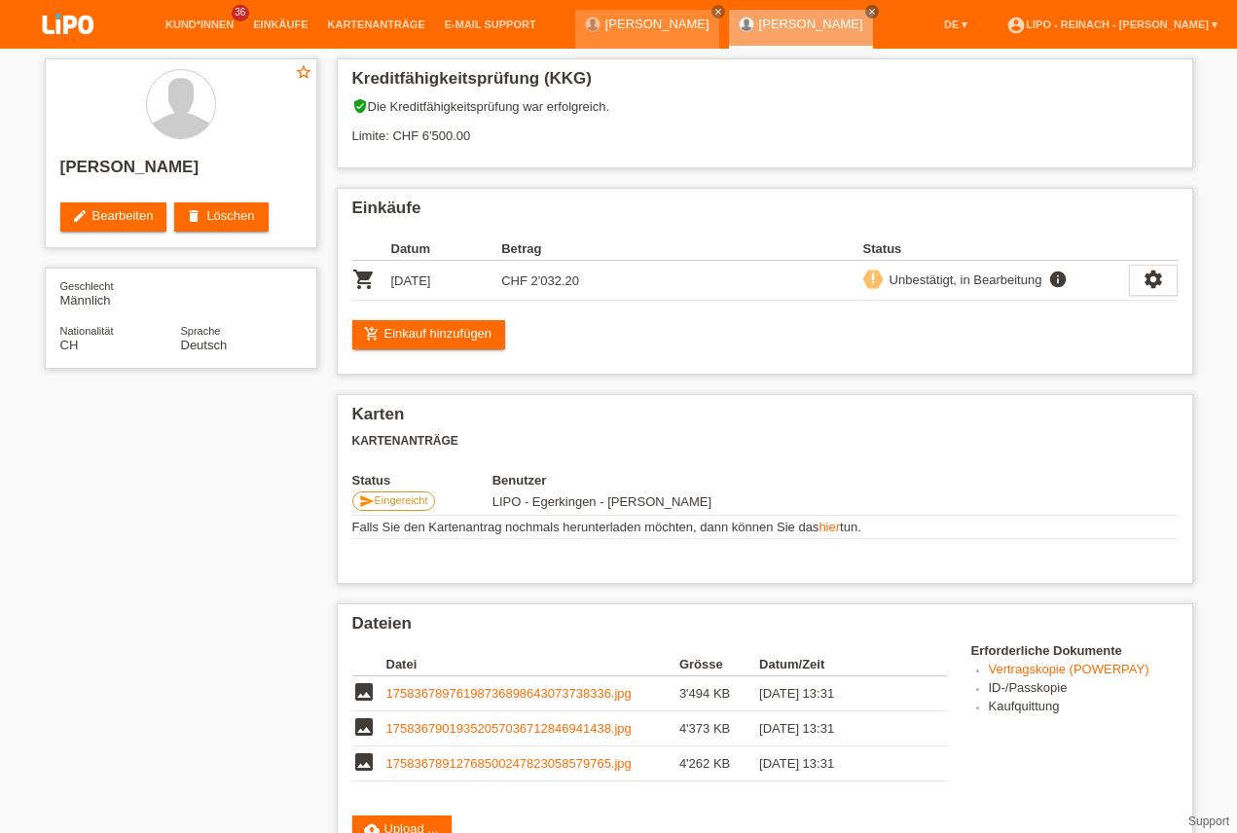
scroll to position [166, 0]
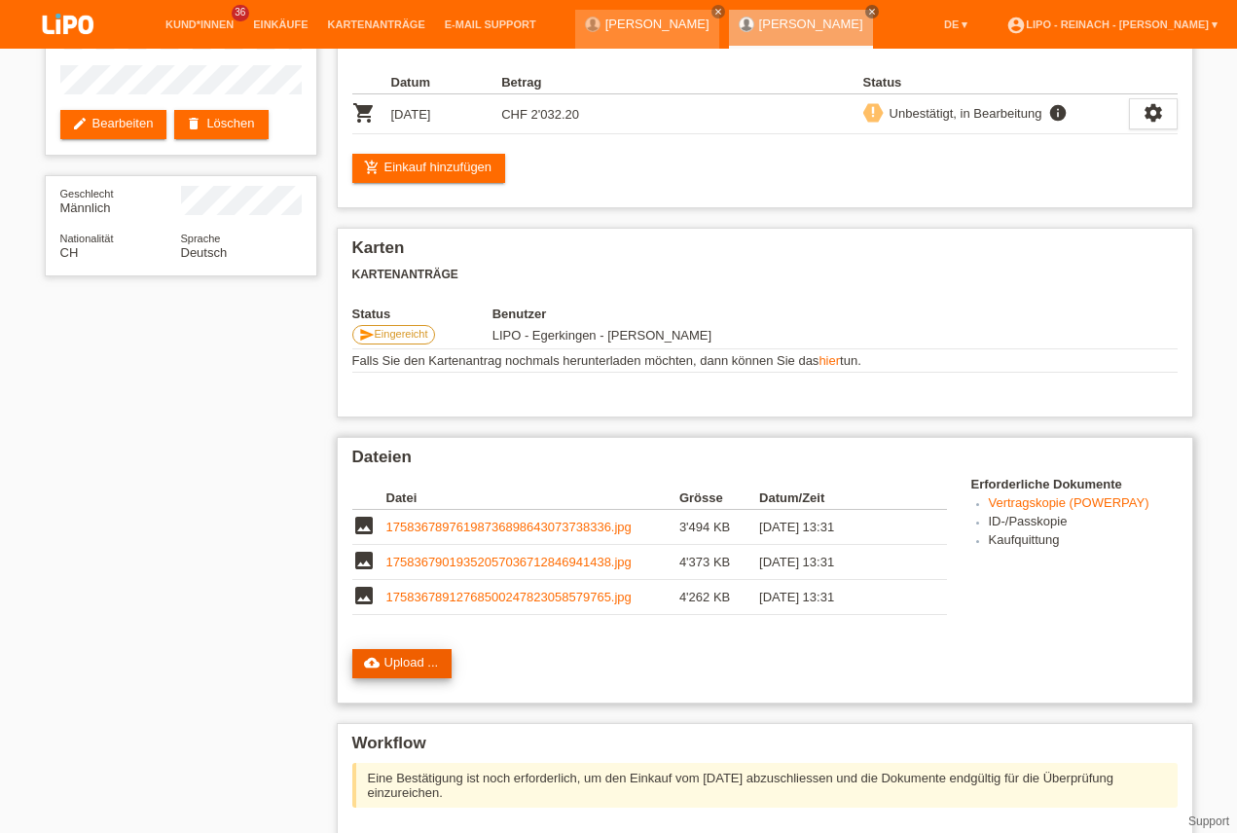
click at [434, 660] on link "cloud_upload Upload ..." at bounding box center [402, 663] width 100 height 29
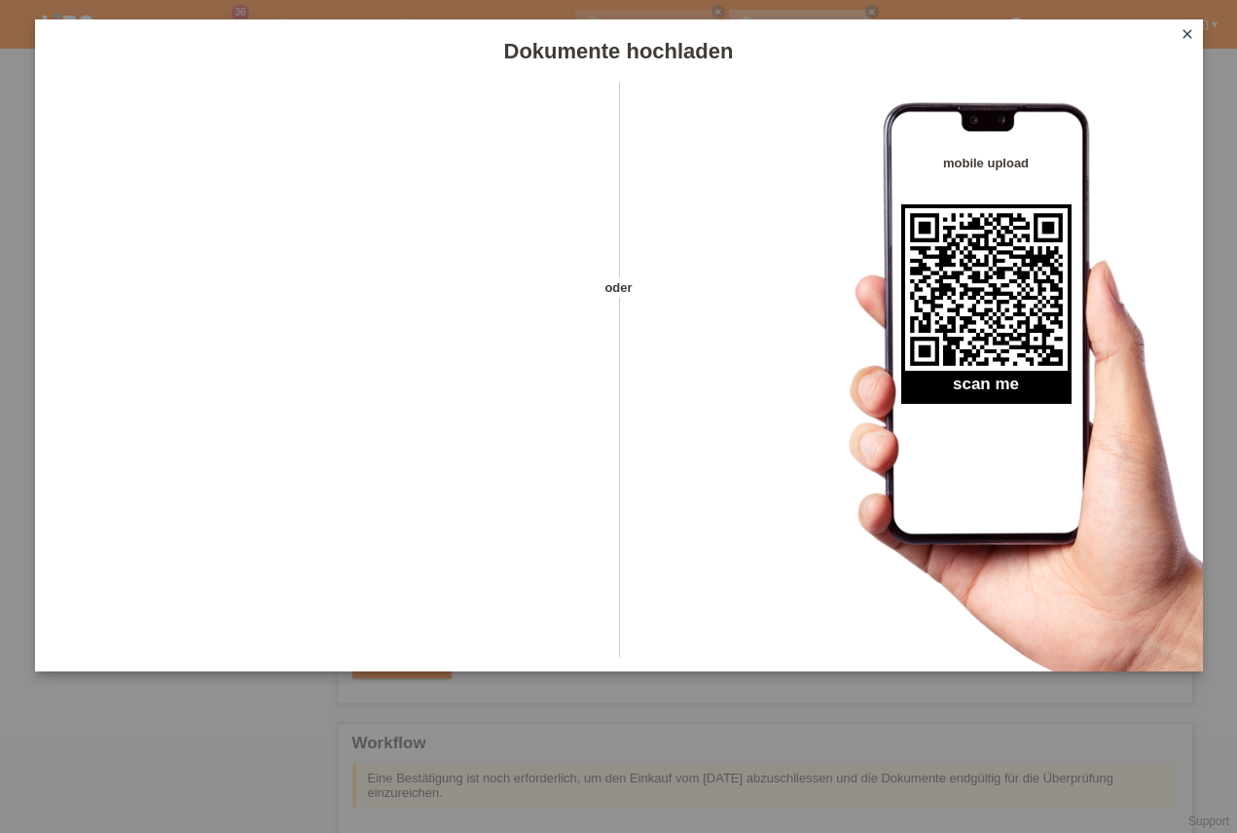
click at [1187, 38] on icon "close" at bounding box center [1187, 34] width 16 height 16
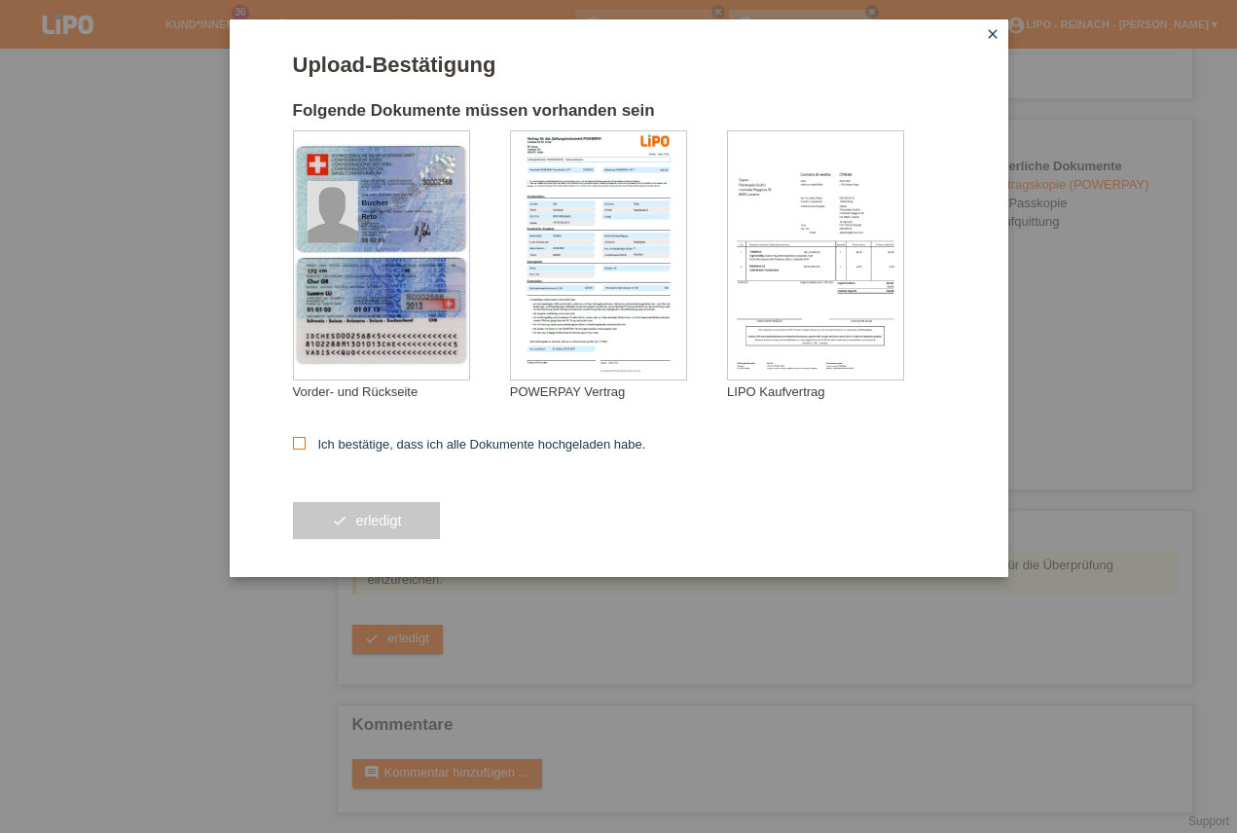
scroll to position [485, 0]
click at [348, 439] on label "Ich bestätige, dass ich alle Dokumente hochgeladen habe." at bounding box center [469, 444] width 353 height 15
click at [306, 439] on input "Ich bestätige, dass ich alle Dokumente hochgeladen habe." at bounding box center [299, 443] width 13 height 13
checkbox input "true"
click at [346, 538] on button "check erledigt" at bounding box center [367, 520] width 148 height 37
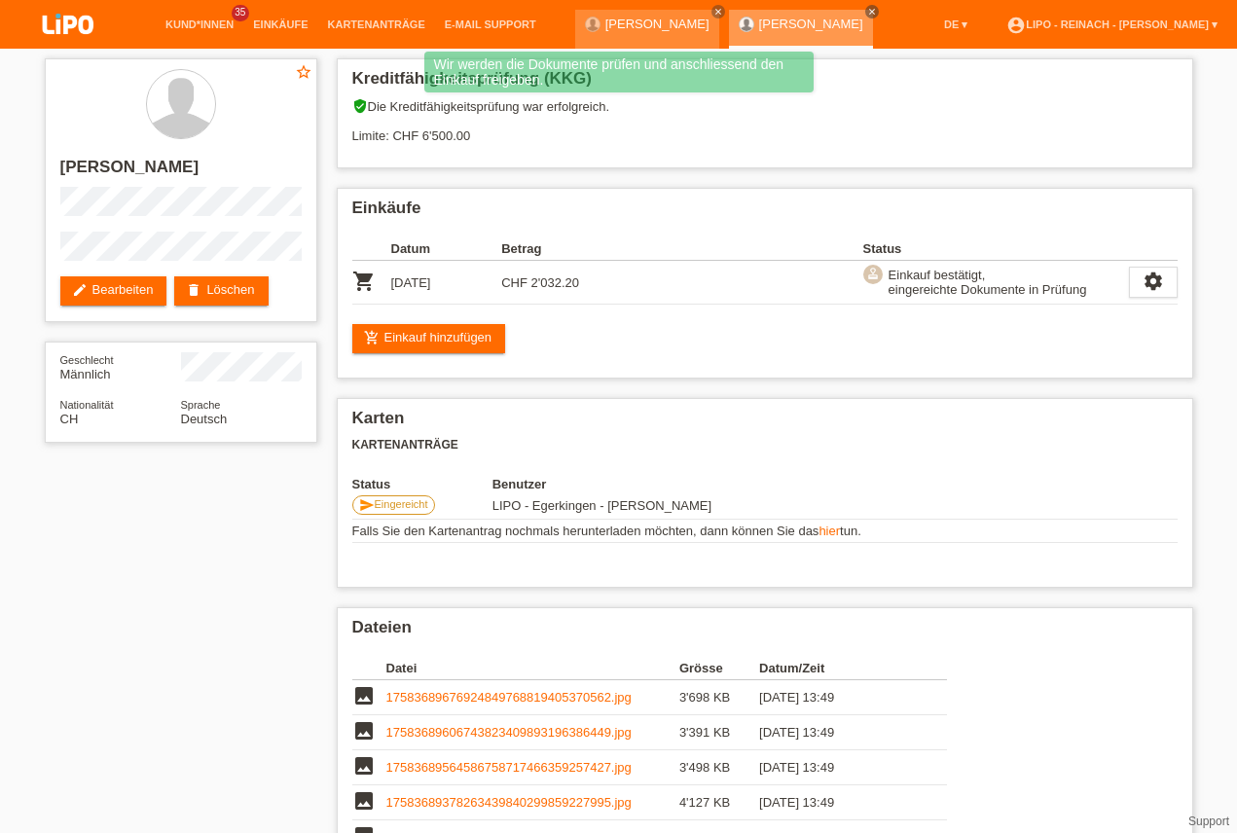
click at [778, 10] on div "[PERSON_NAME] close" at bounding box center [801, 29] width 144 height 39
click at [867, 8] on icon "close" at bounding box center [872, 12] width 10 height 10
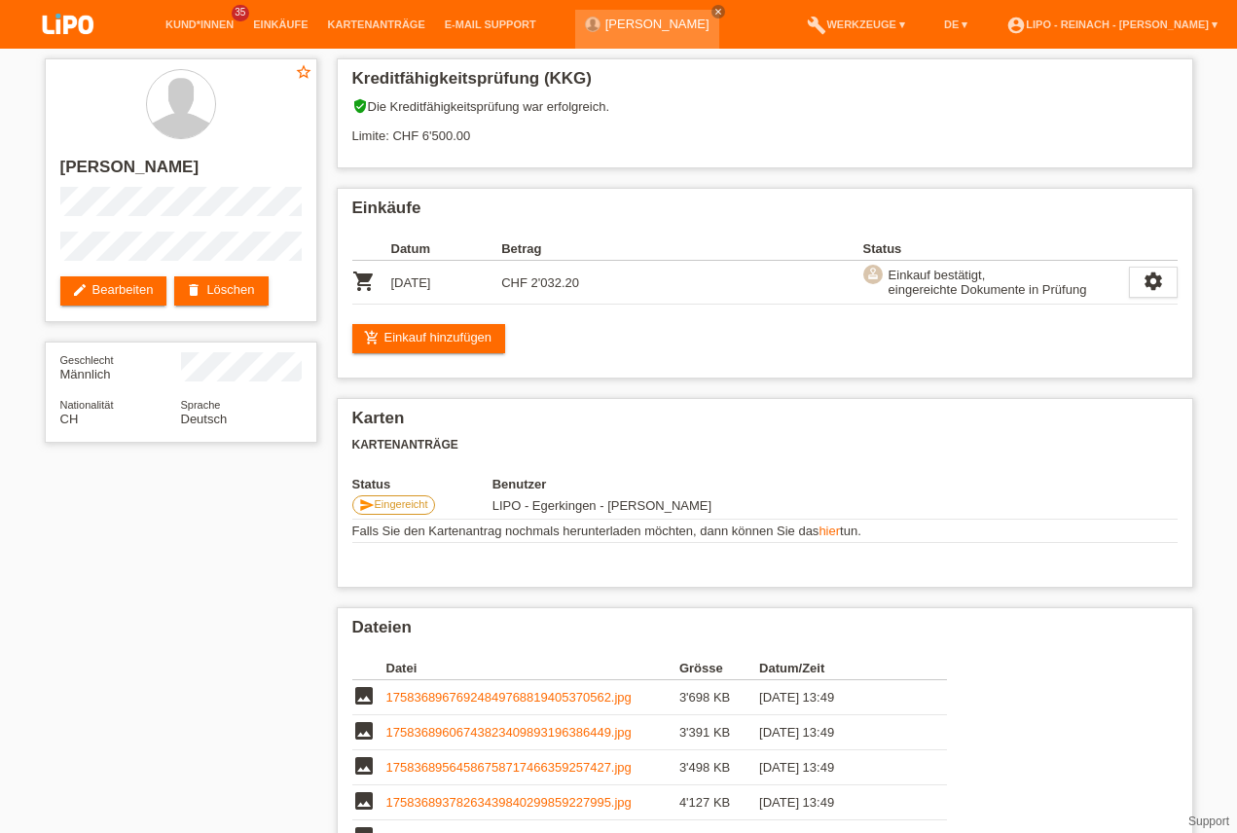
click at [71, 28] on img at bounding box center [67, 26] width 97 height 52
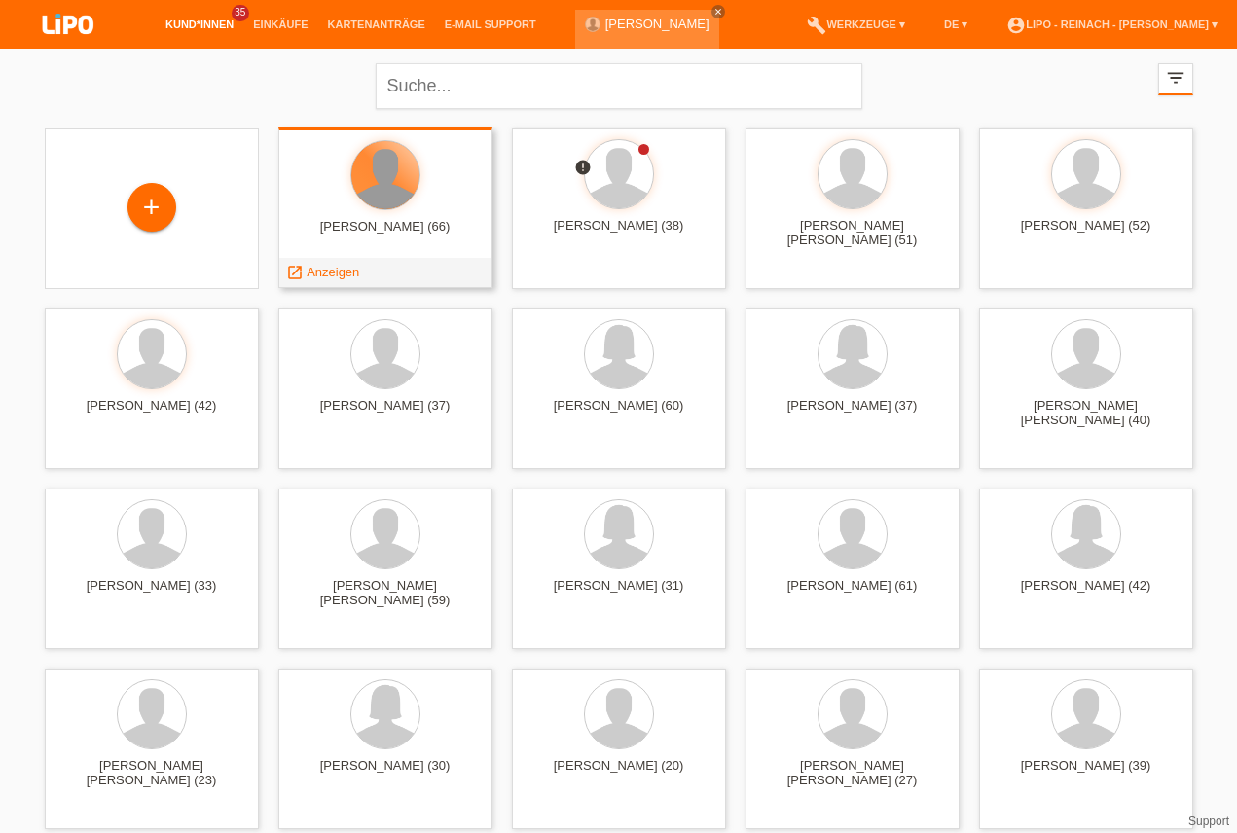
click at [390, 205] on div at bounding box center [385, 175] width 68 height 68
click at [323, 271] on span "Anzeigen" at bounding box center [332, 272] width 53 height 15
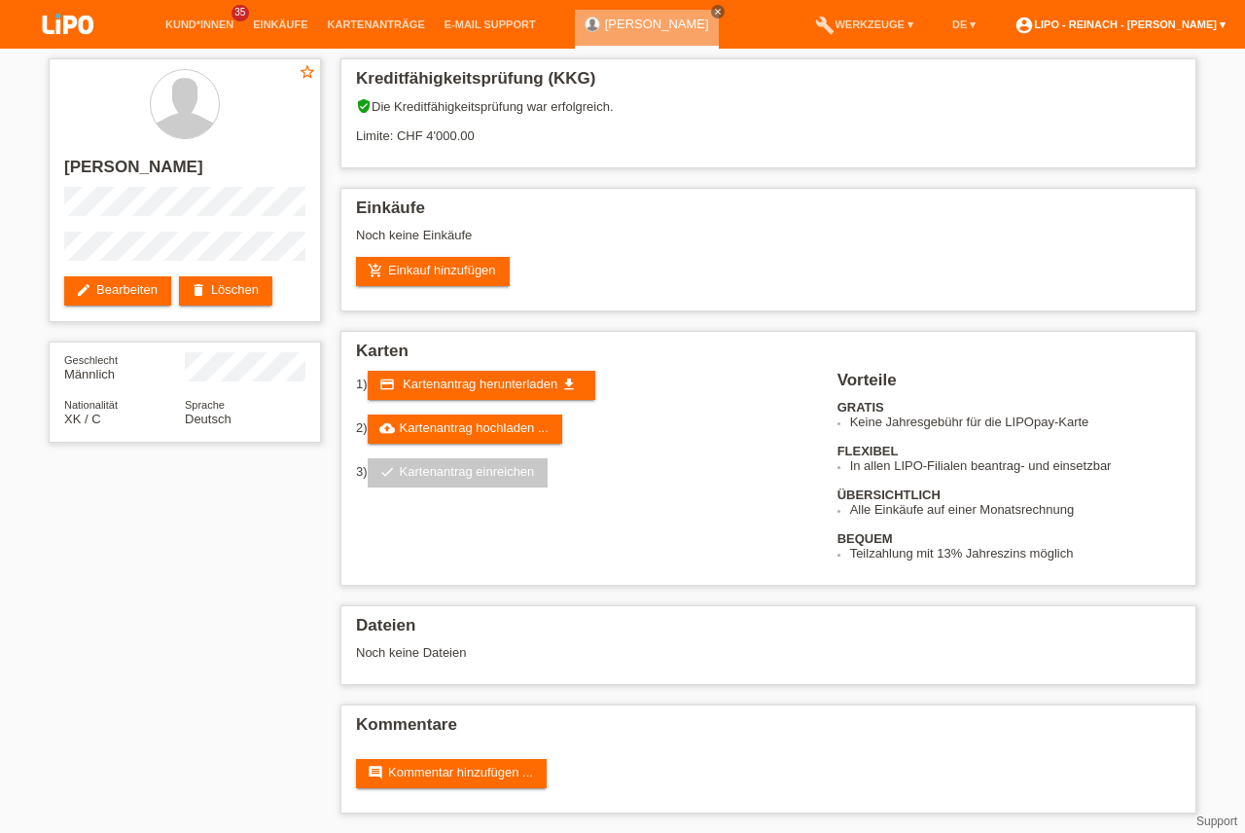
click at [1142, 25] on link "account_circle LIPO - Reinach - Thomas Bauer ▾" at bounding box center [1120, 24] width 231 height 12
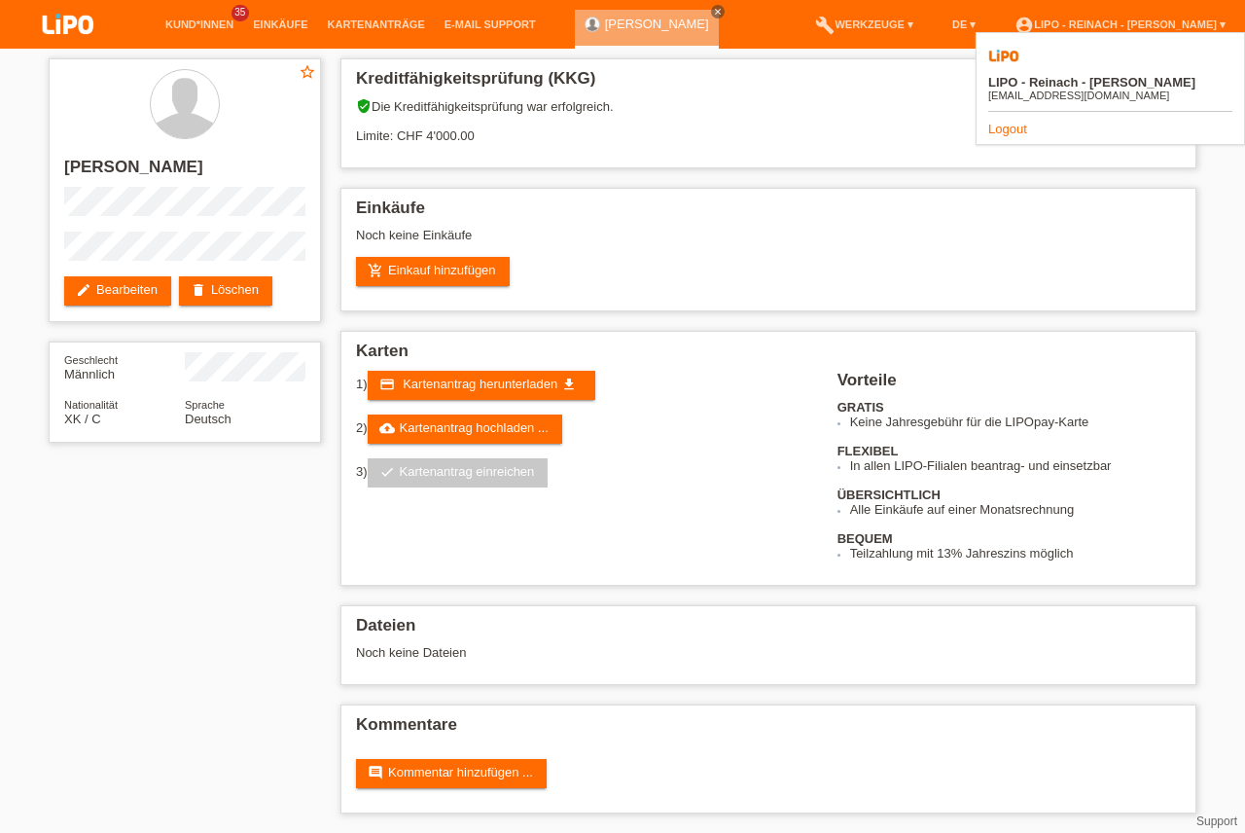
click at [1014, 122] on link "Logout" at bounding box center [1008, 129] width 39 height 15
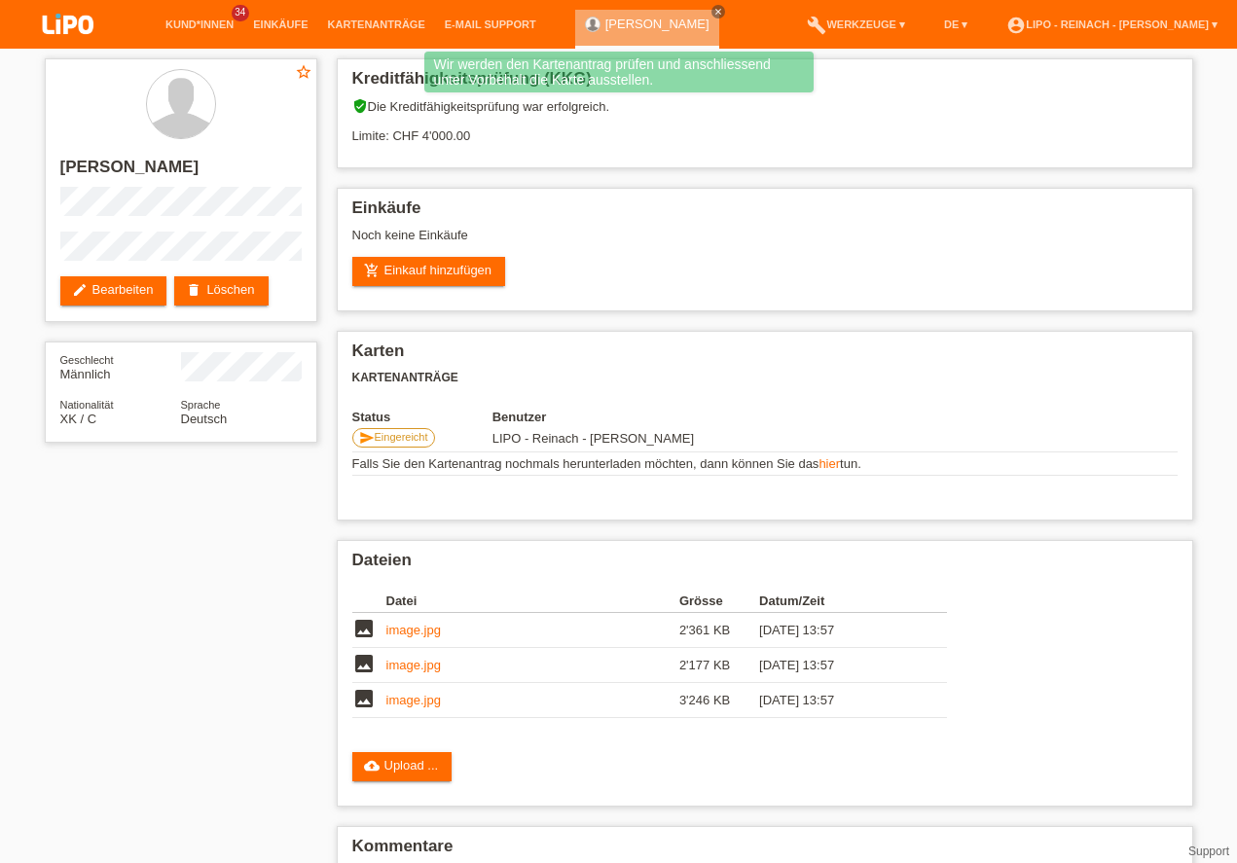
click at [78, 24] on img at bounding box center [67, 26] width 97 height 52
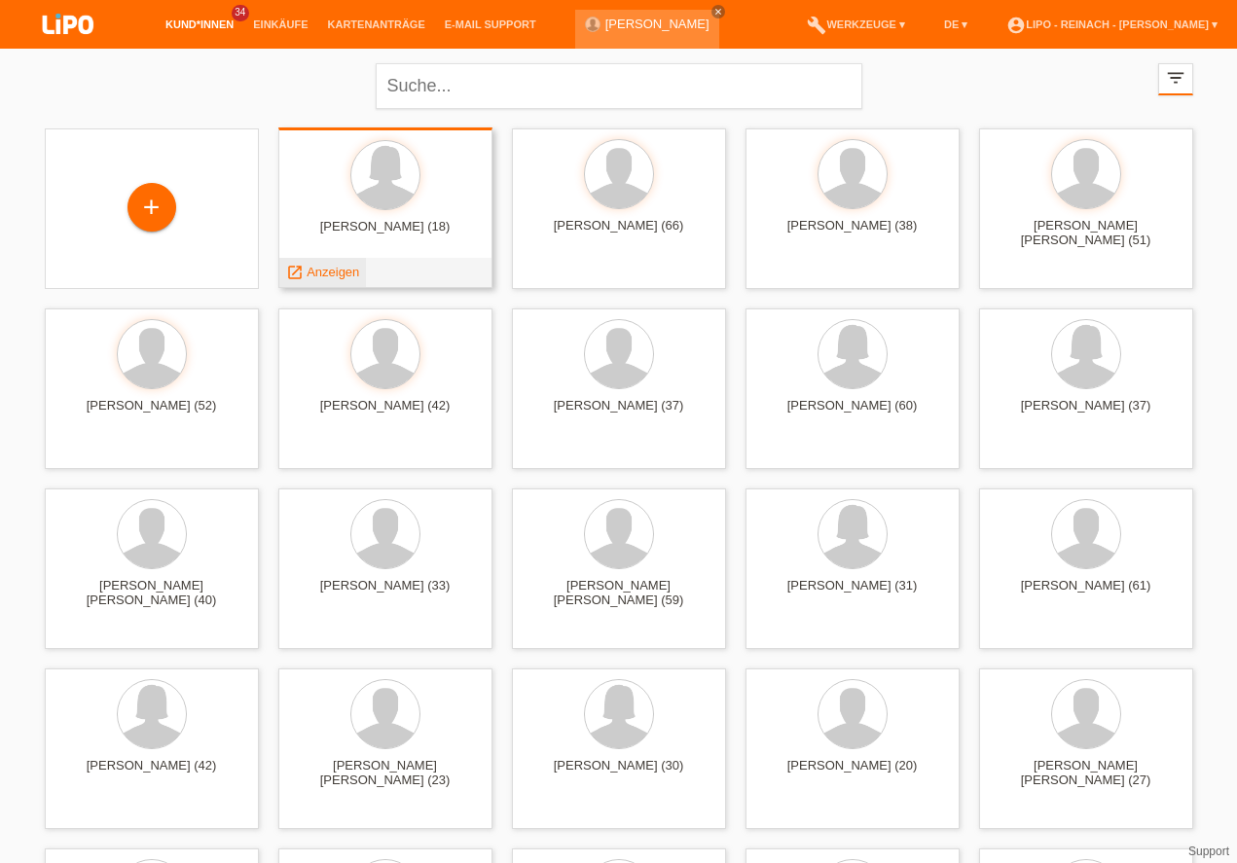
click at [325, 270] on span "Anzeigen" at bounding box center [332, 272] width 53 height 15
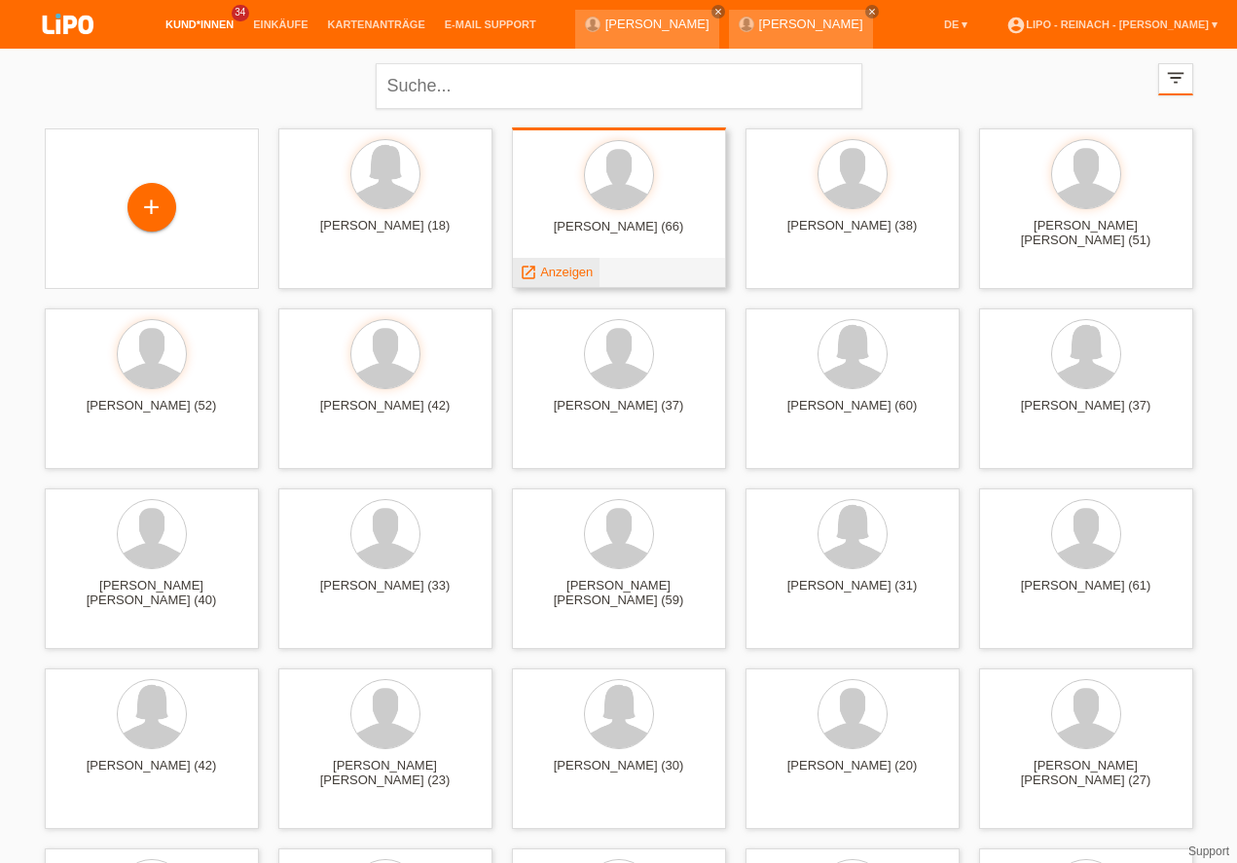
click at [575, 273] on span "Anzeigen" at bounding box center [566, 272] width 53 height 15
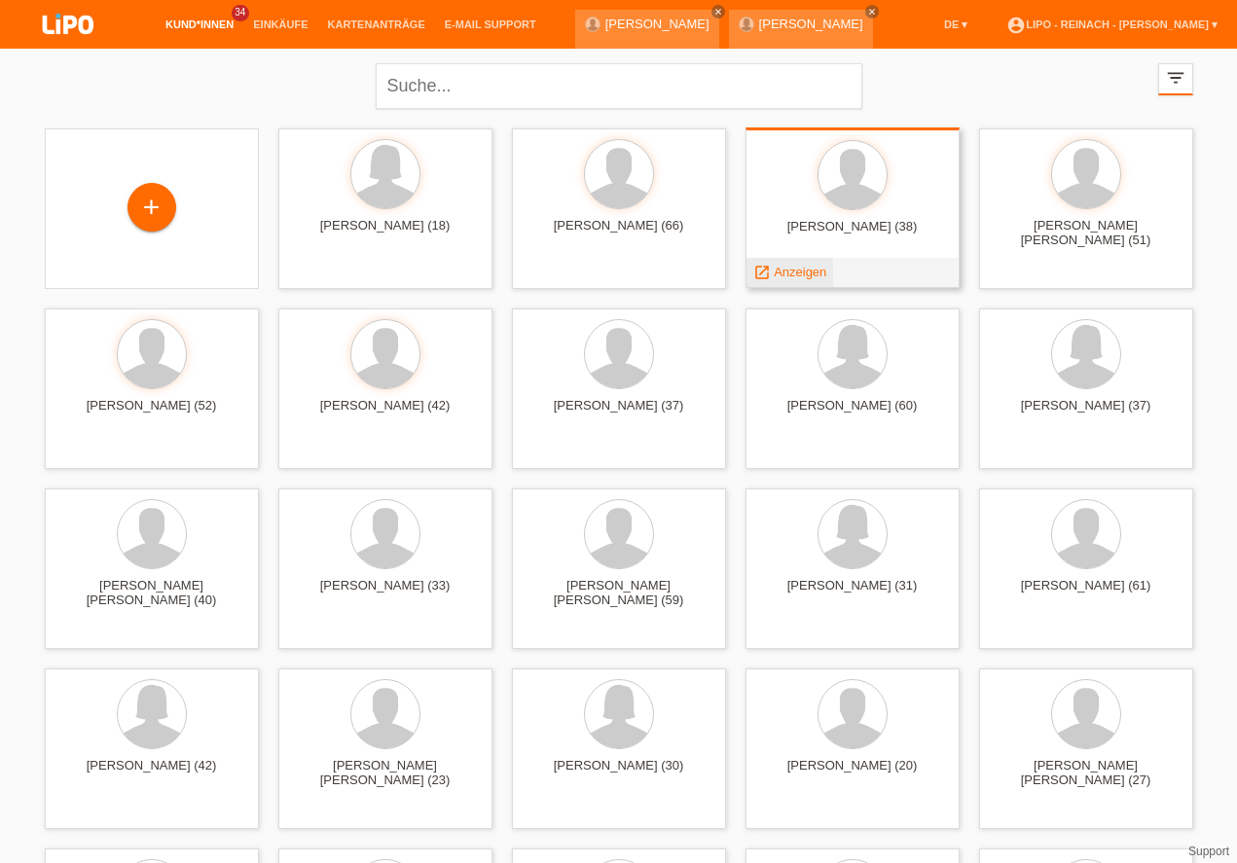
click at [811, 275] on span "Anzeigen" at bounding box center [800, 272] width 53 height 15
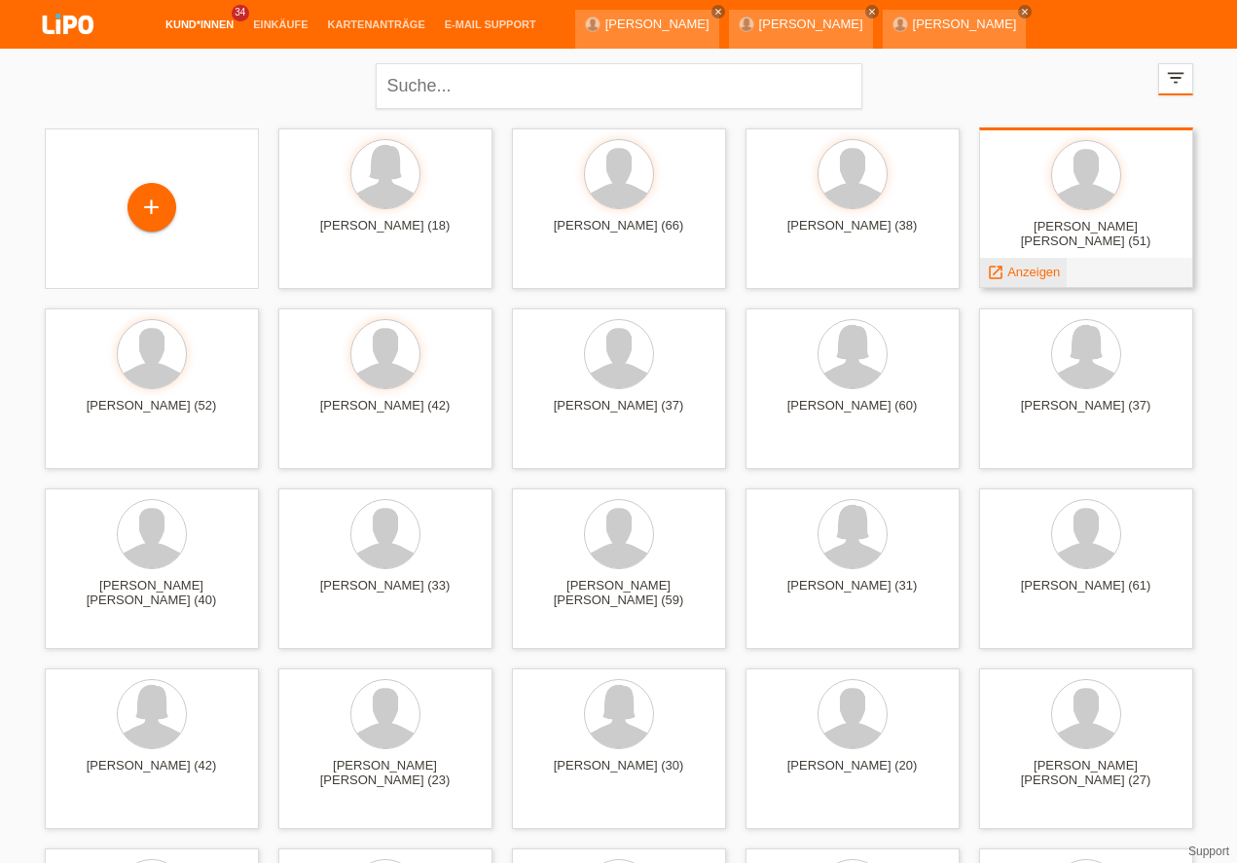
click at [1018, 272] on span "Anzeigen" at bounding box center [1033, 272] width 53 height 15
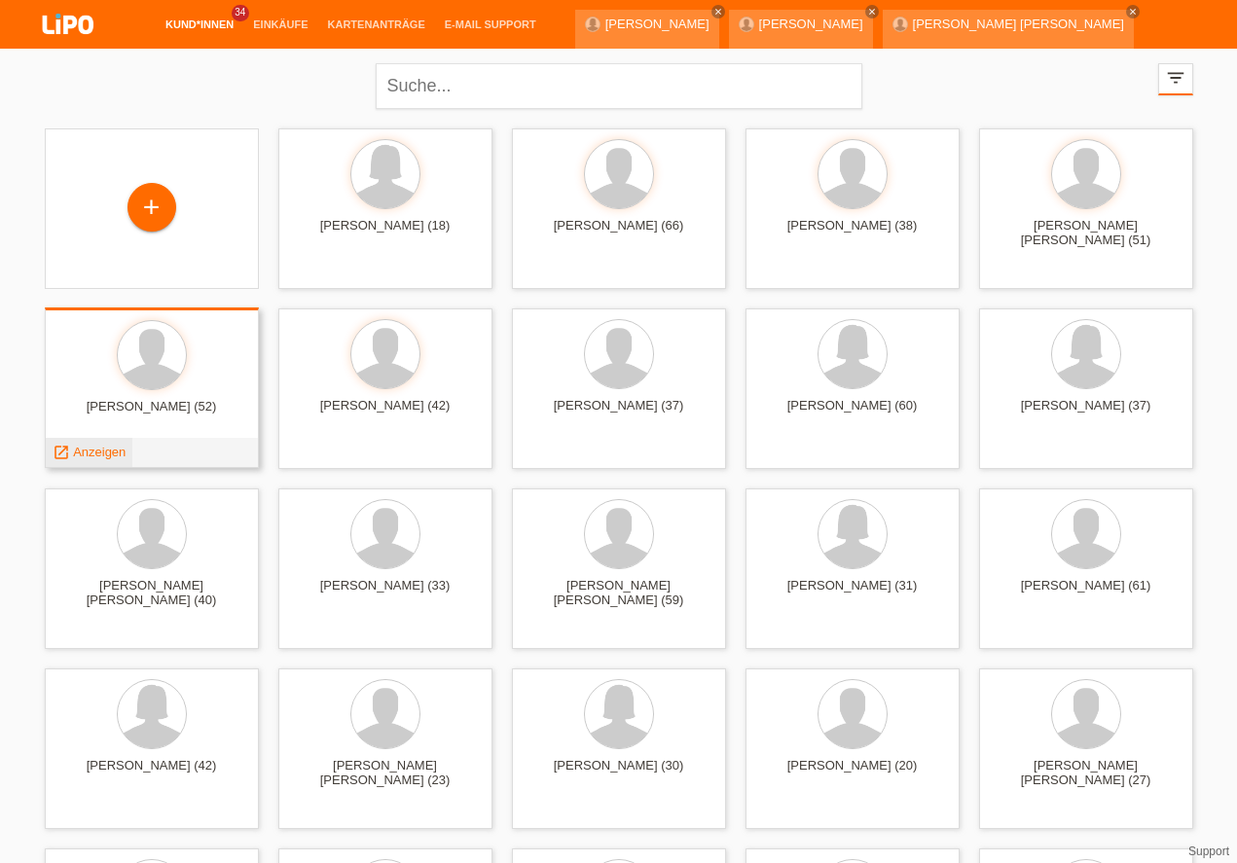
click at [114, 454] on span "Anzeigen" at bounding box center [99, 452] width 53 height 15
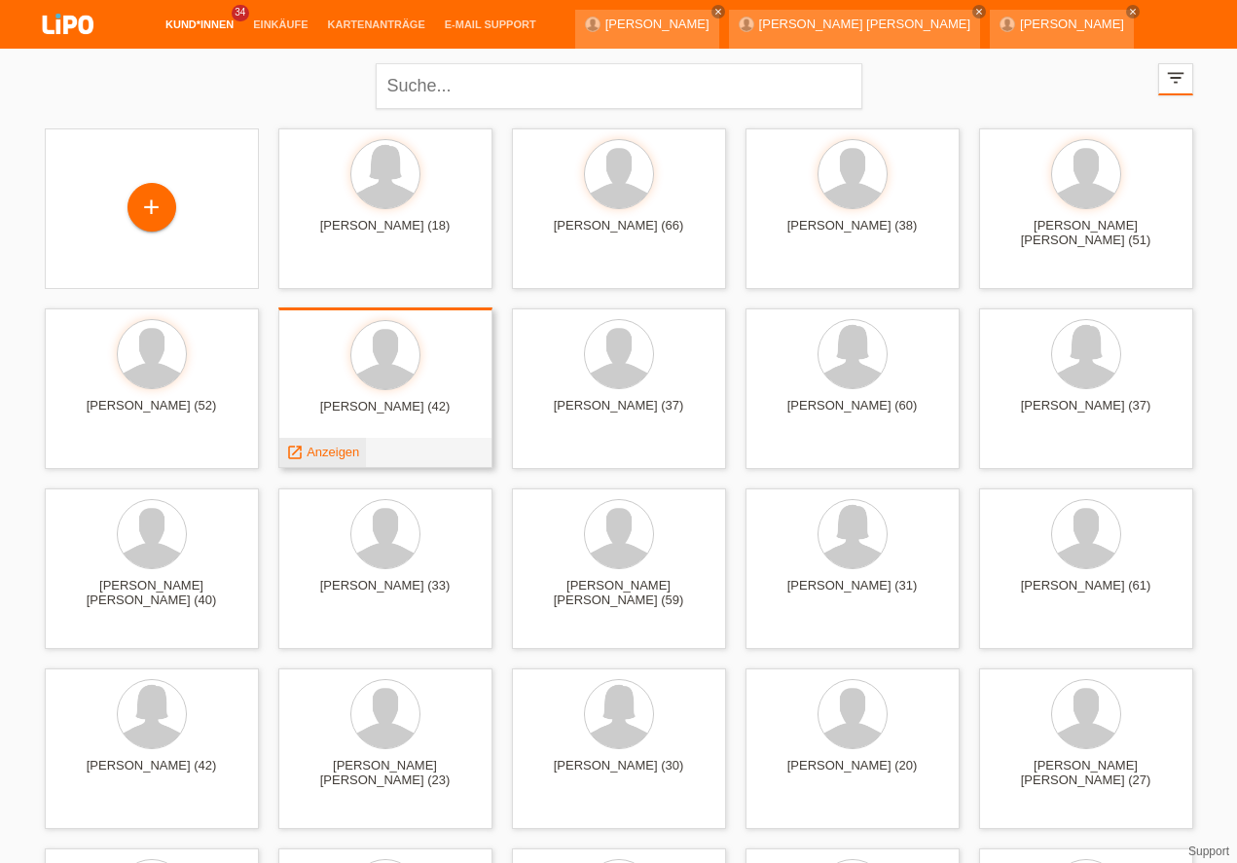
click at [336, 448] on span "Anzeigen" at bounding box center [332, 452] width 53 height 15
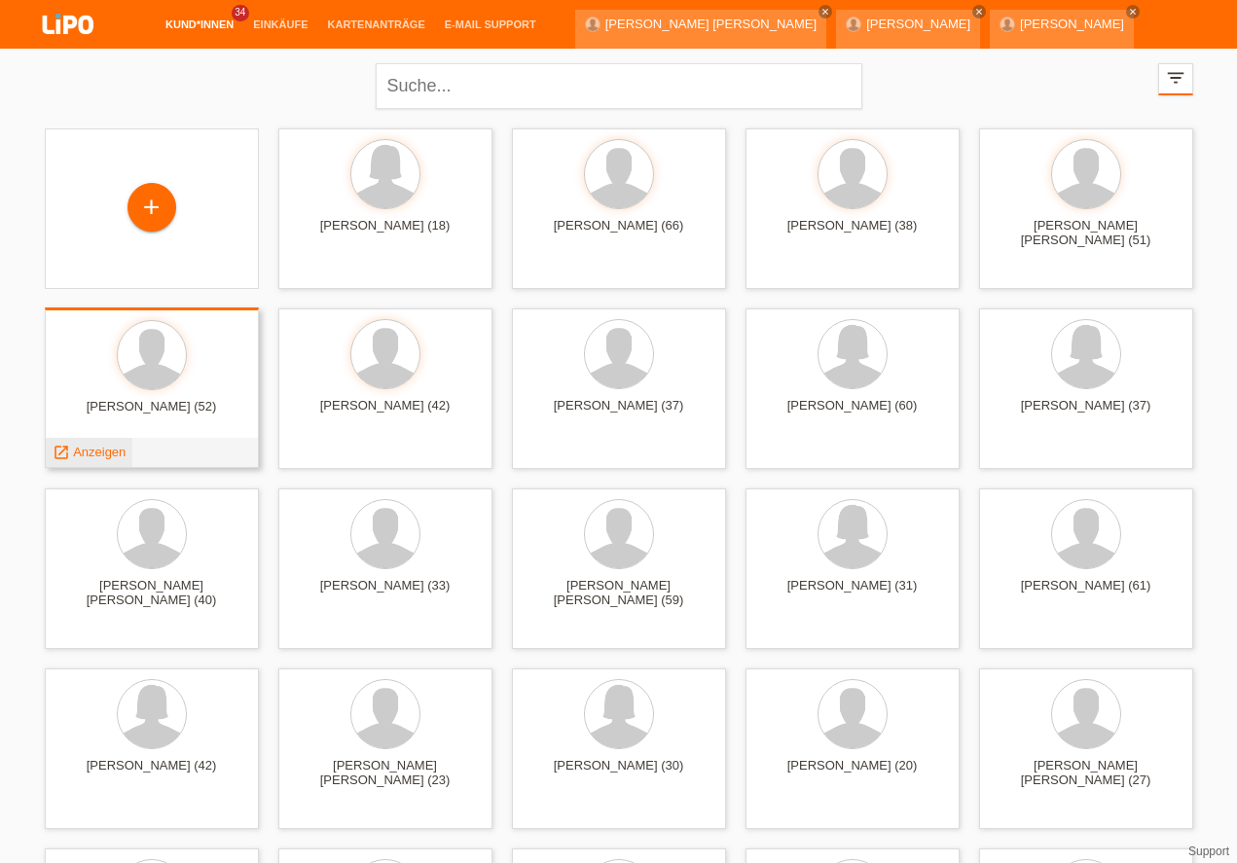
click at [102, 451] on span "Anzeigen" at bounding box center [99, 452] width 53 height 15
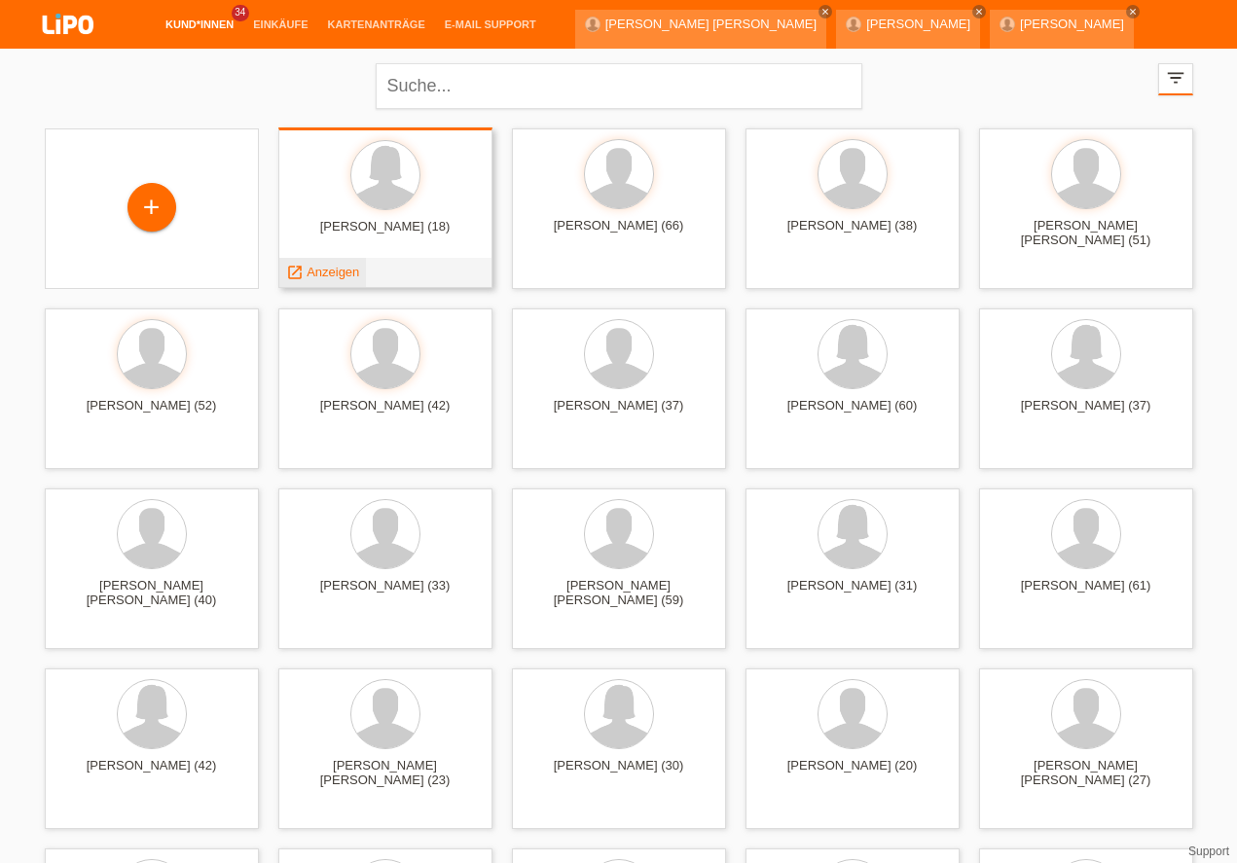
click at [343, 267] on span "Anzeigen" at bounding box center [332, 272] width 53 height 15
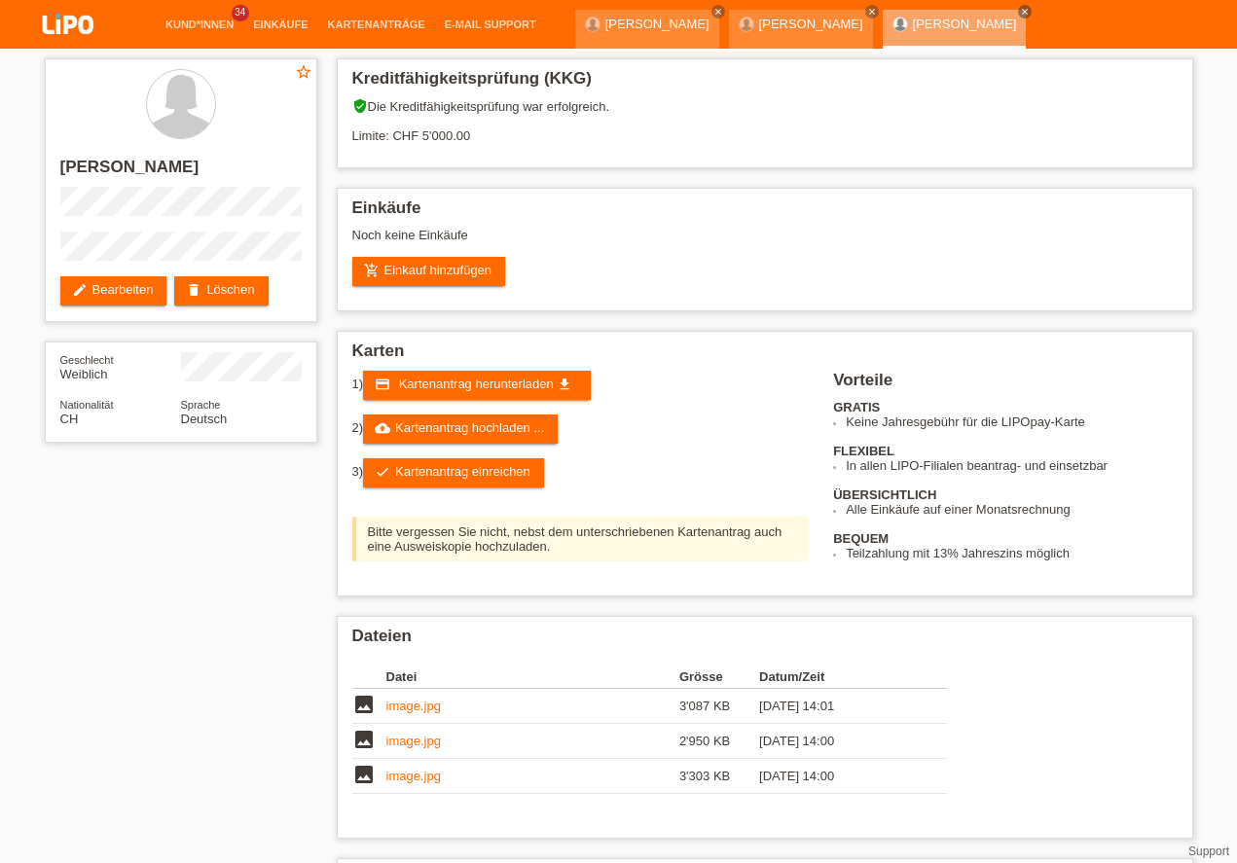
click at [1127, 49] on li "account_circle LIPO - Reinach - [PERSON_NAME] ▾" at bounding box center [1111, 74] width 231 height 50
click at [1126, 67] on link "account_circle LIPO - Reinach - [PERSON_NAME] ▾" at bounding box center [1111, 73] width 231 height 12
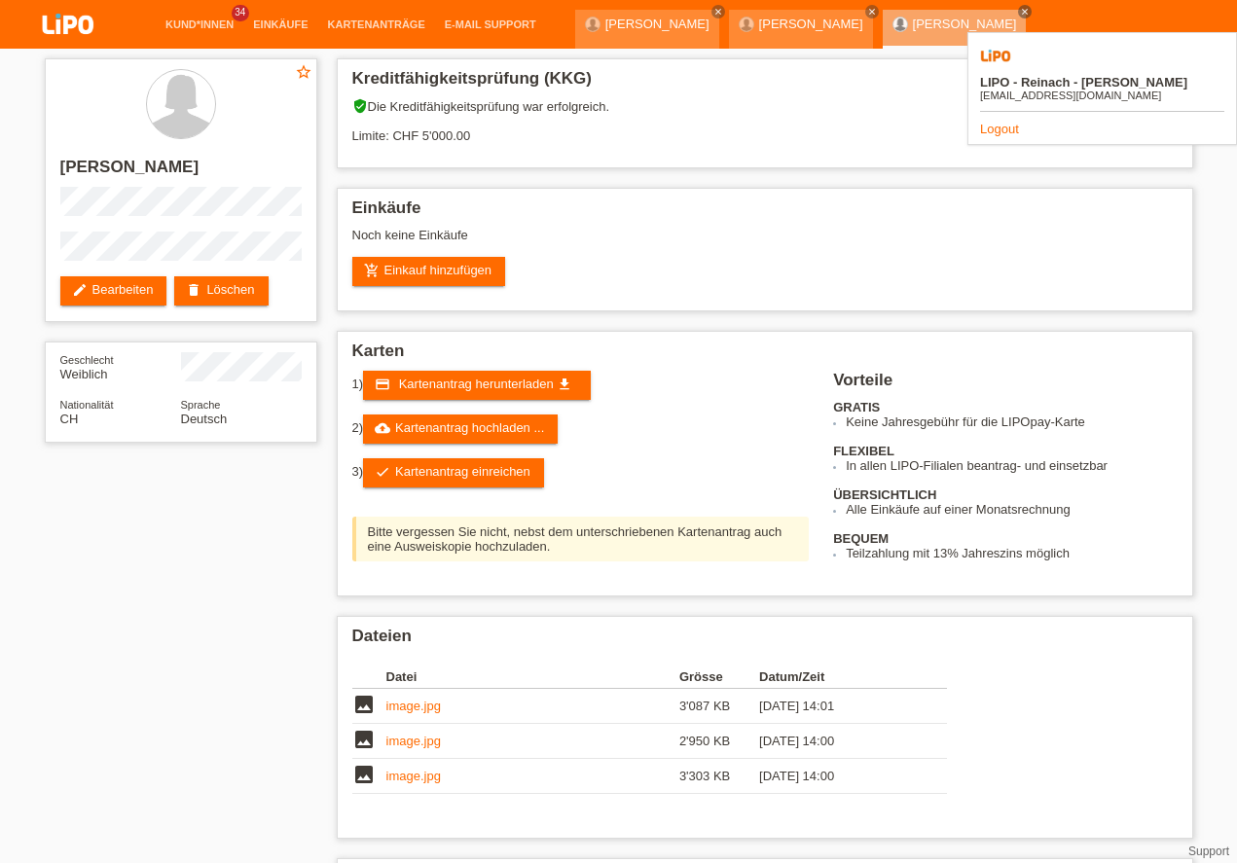
click at [998, 122] on link "Logout" at bounding box center [999, 129] width 39 height 15
